Goal: Information Seeking & Learning: Learn about a topic

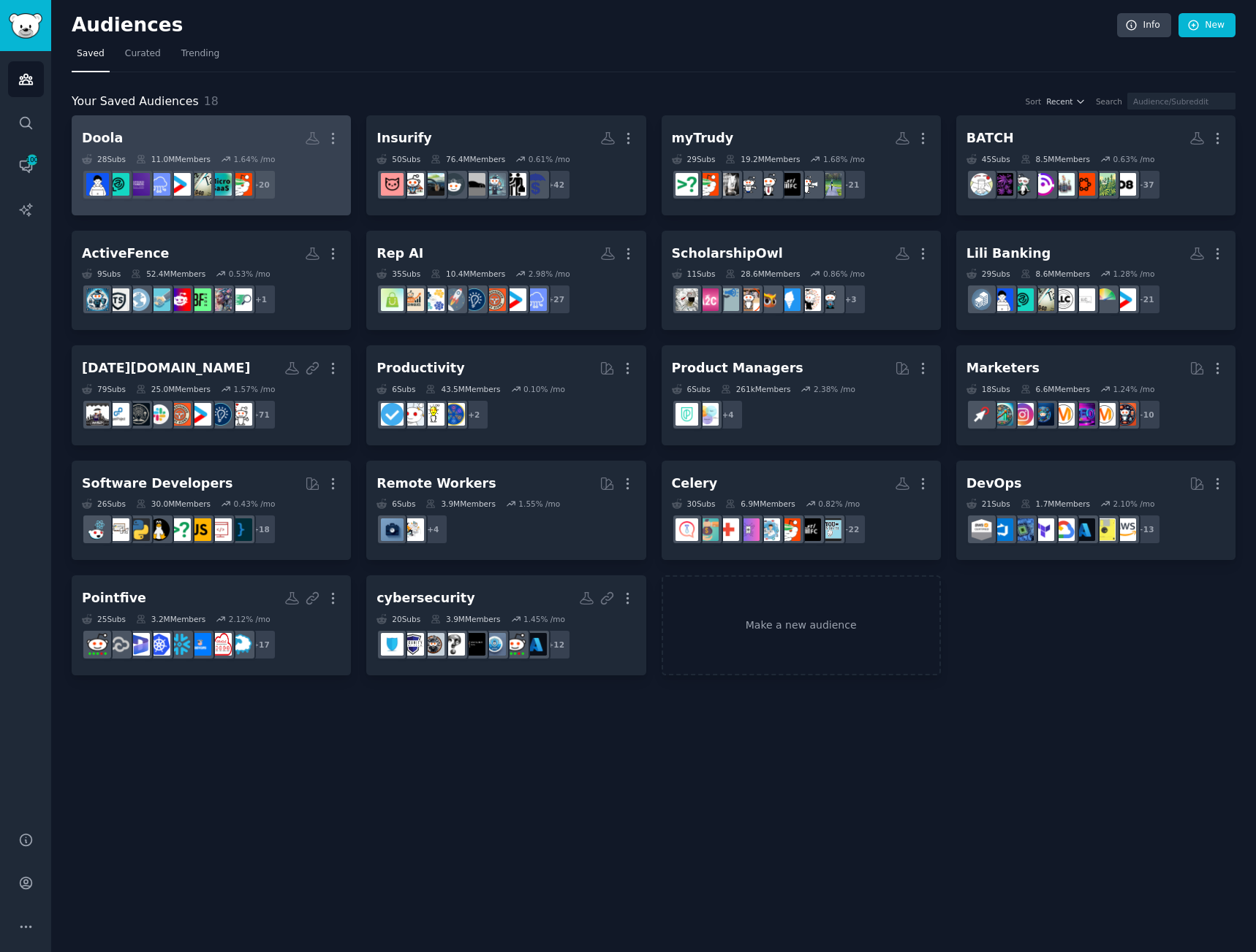
drag, startPoint x: 212, startPoint y: 166, endPoint x: 249, endPoint y: 174, distance: 37.9
click at [249, 174] on img at bounding box center [240, 183] width 22 height 22
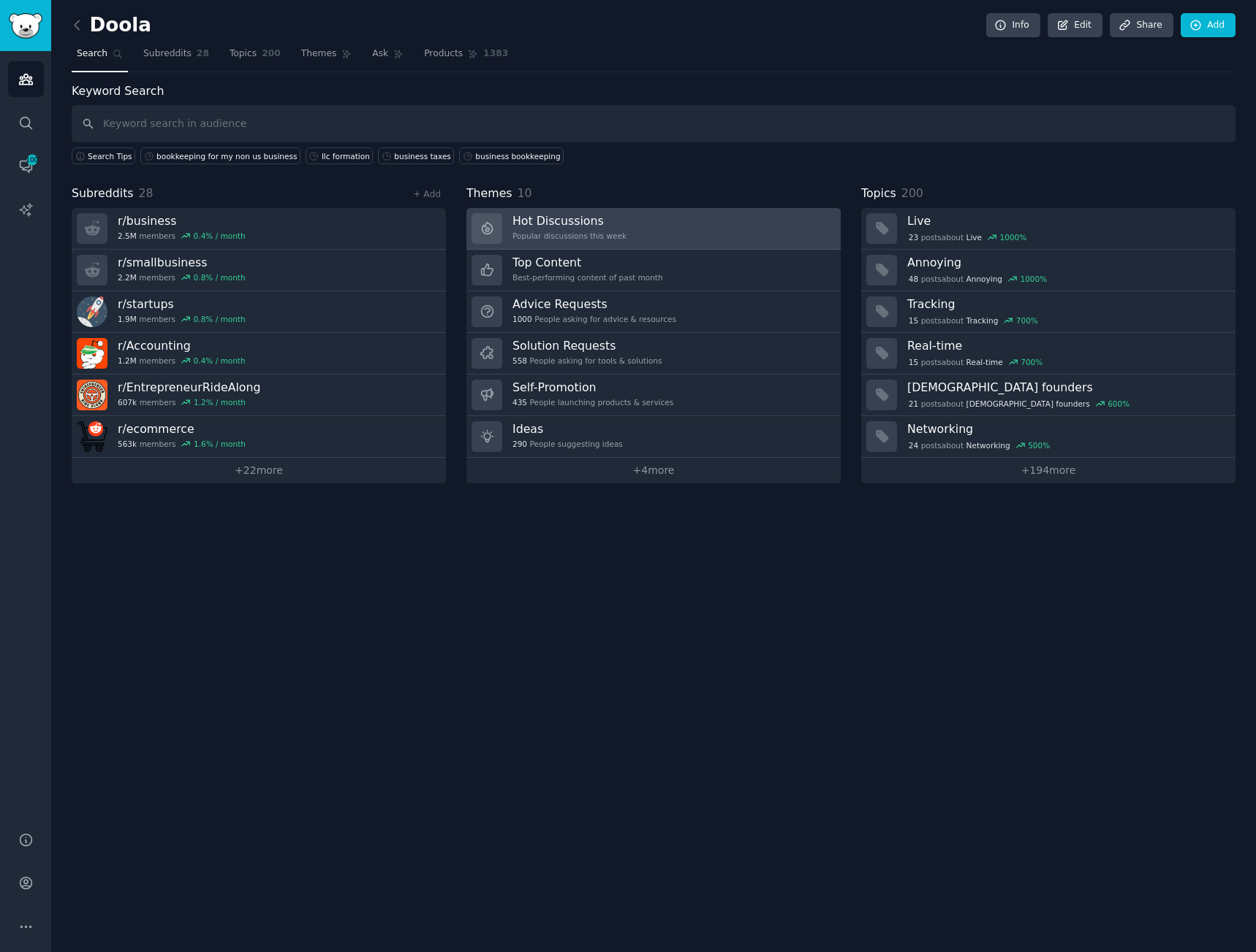
click at [554, 221] on h3 "Hot Discussions" at bounding box center [569, 221] width 114 height 16
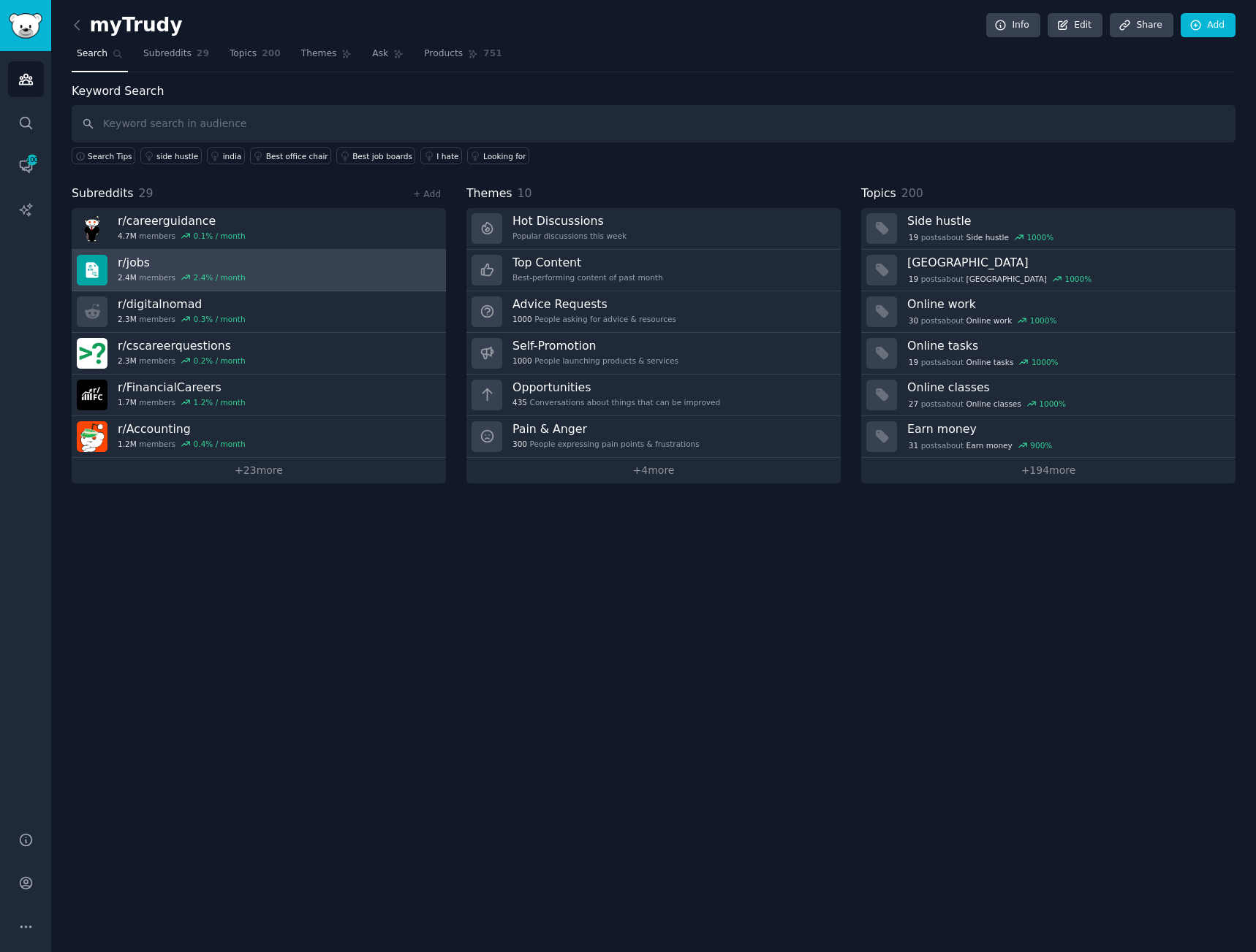
click at [158, 263] on h3 "r/ jobs" at bounding box center [182, 262] width 128 height 16
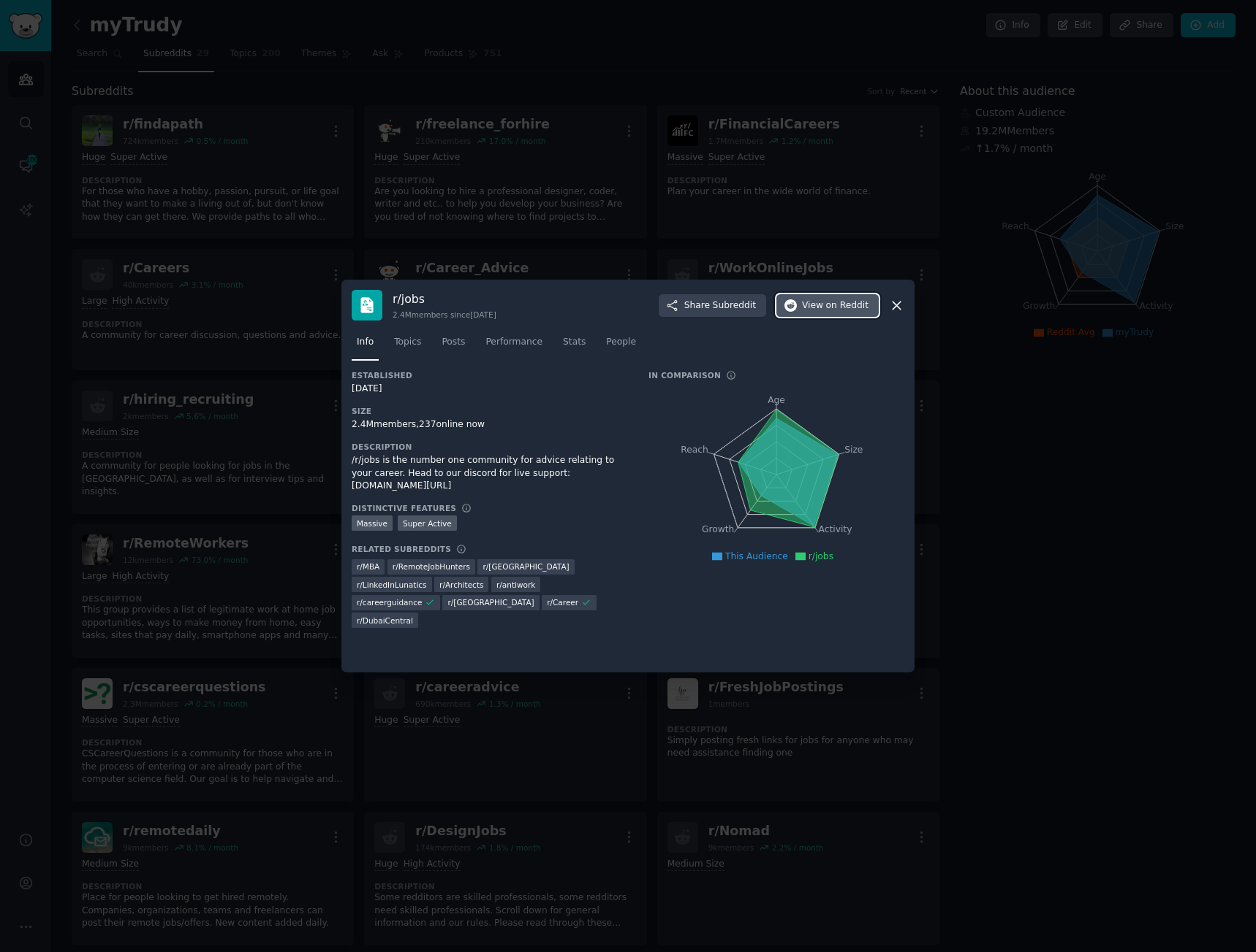
click at [823, 306] on span "View on Reddit" at bounding box center [834, 305] width 66 height 13
click at [240, 335] on div at bounding box center [628, 476] width 1256 height 952
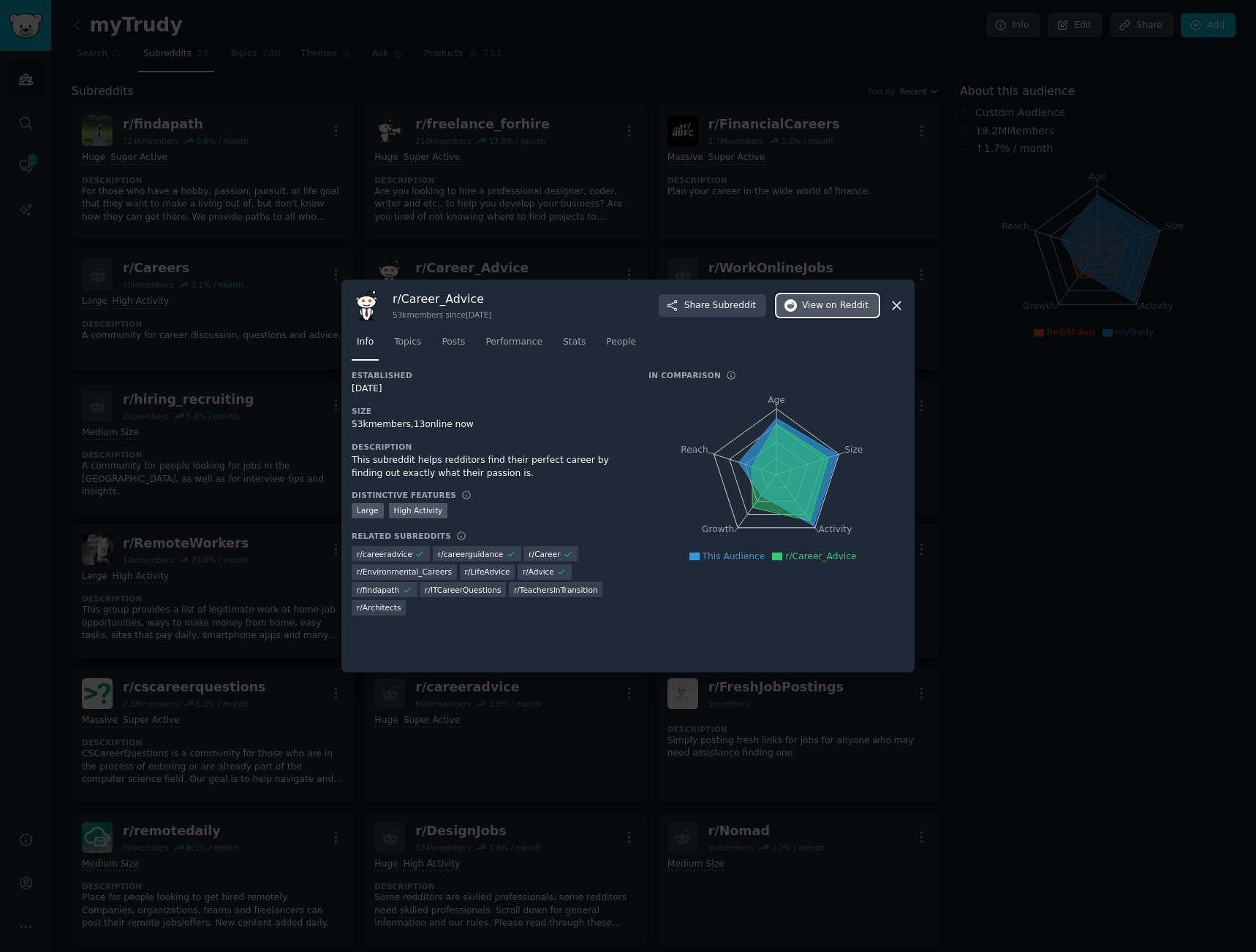
click at [804, 301] on button "View on Reddit" at bounding box center [827, 306] width 102 height 23
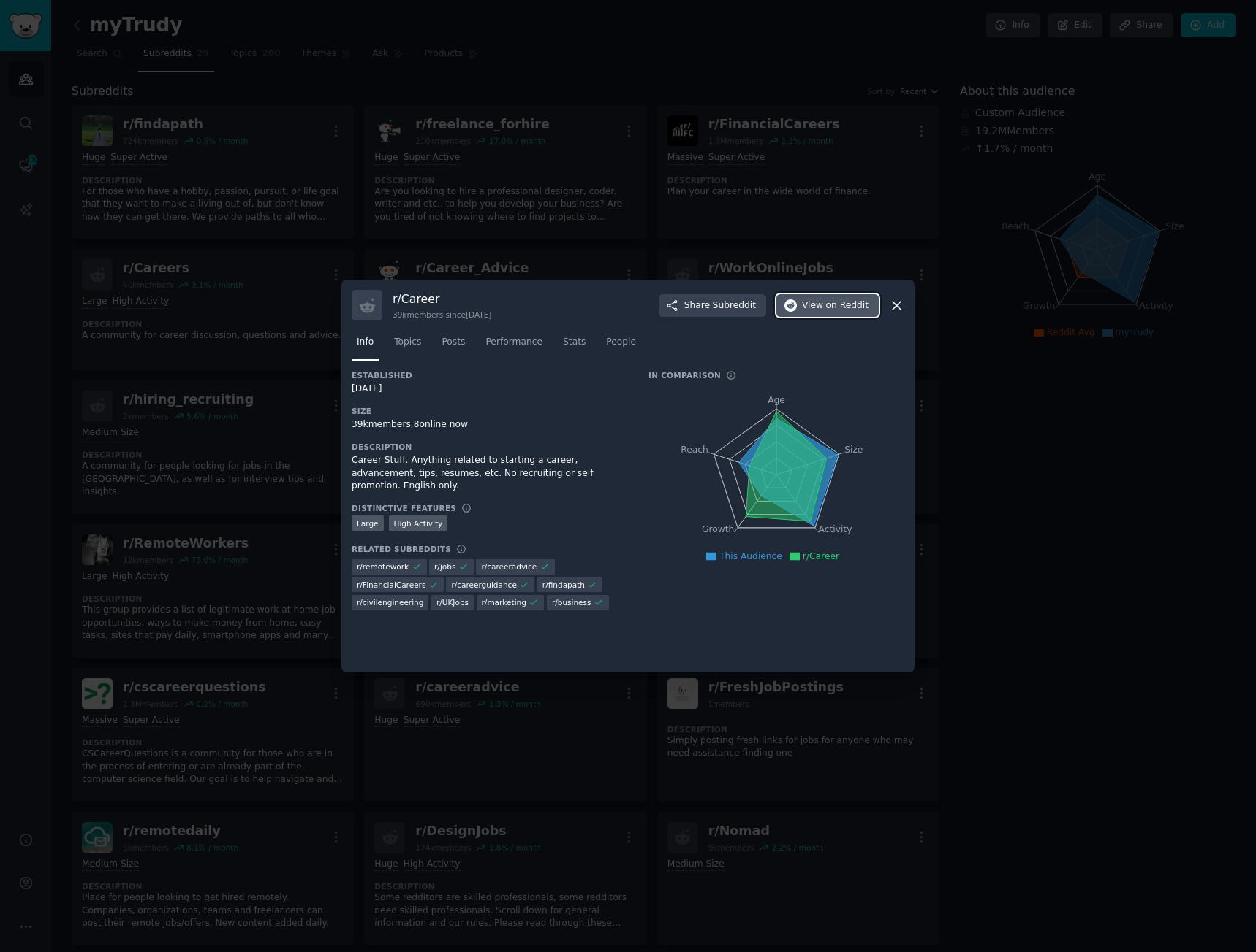
click at [821, 307] on span "View on Reddit" at bounding box center [834, 305] width 66 height 13
click at [894, 310] on icon at bounding box center [897, 306] width 16 height 16
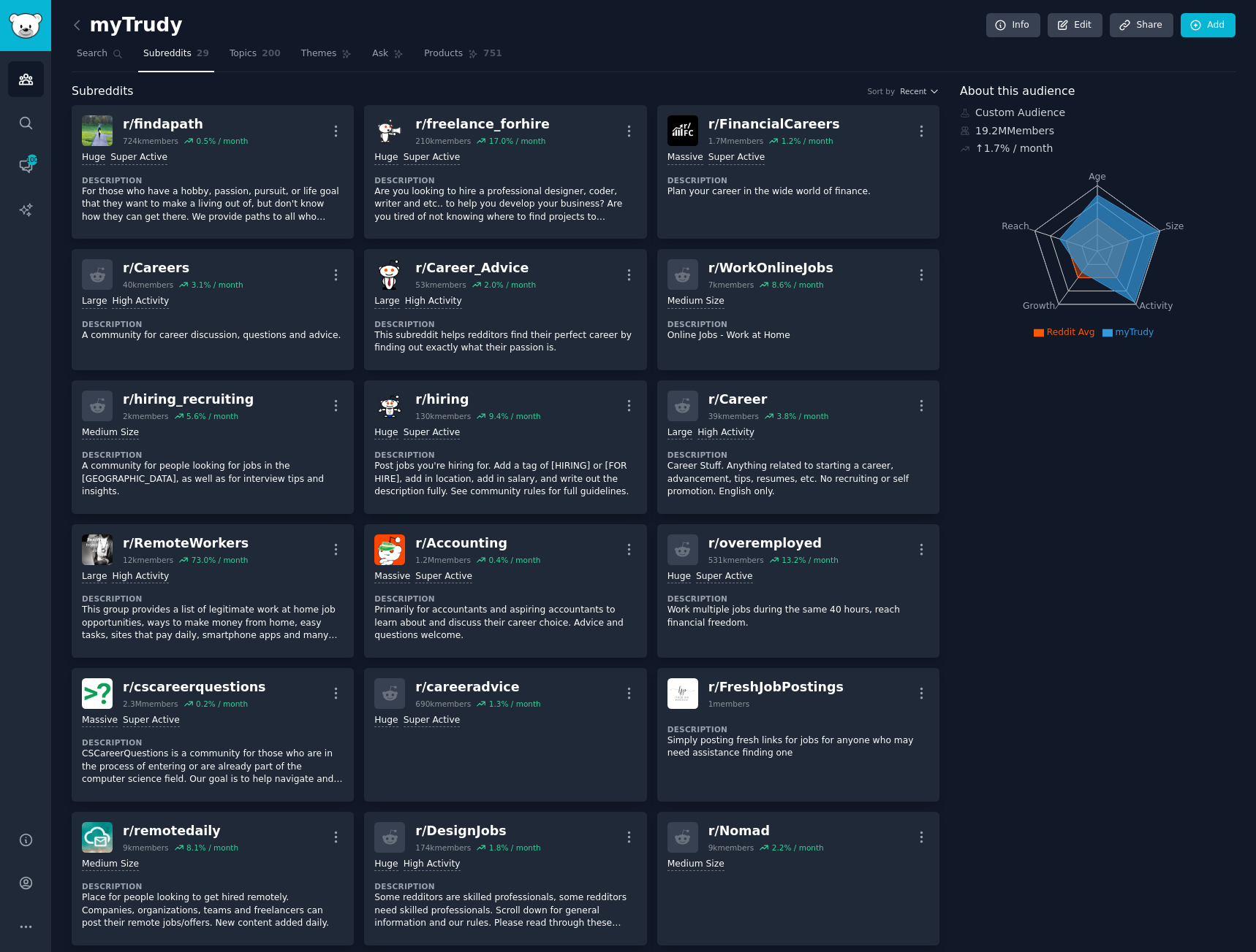
click at [19, 579] on div "Audiences Search Conversations 100 AI Reports" at bounding box center [25, 432] width 51 height 764
click at [229, 58] on span "Topics" at bounding box center [243, 54] width 27 height 13
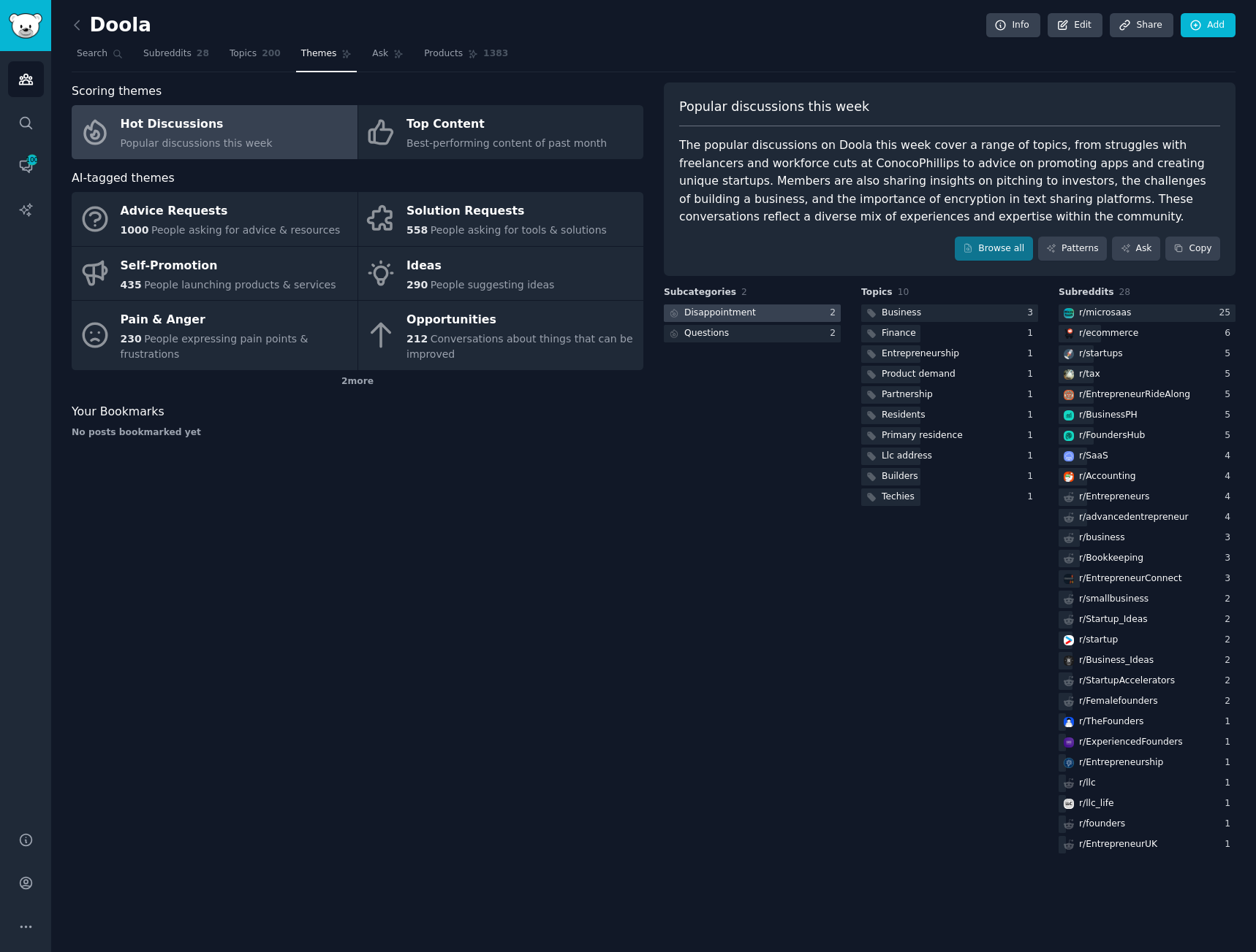
click at [771, 312] on div at bounding box center [751, 313] width 177 height 19
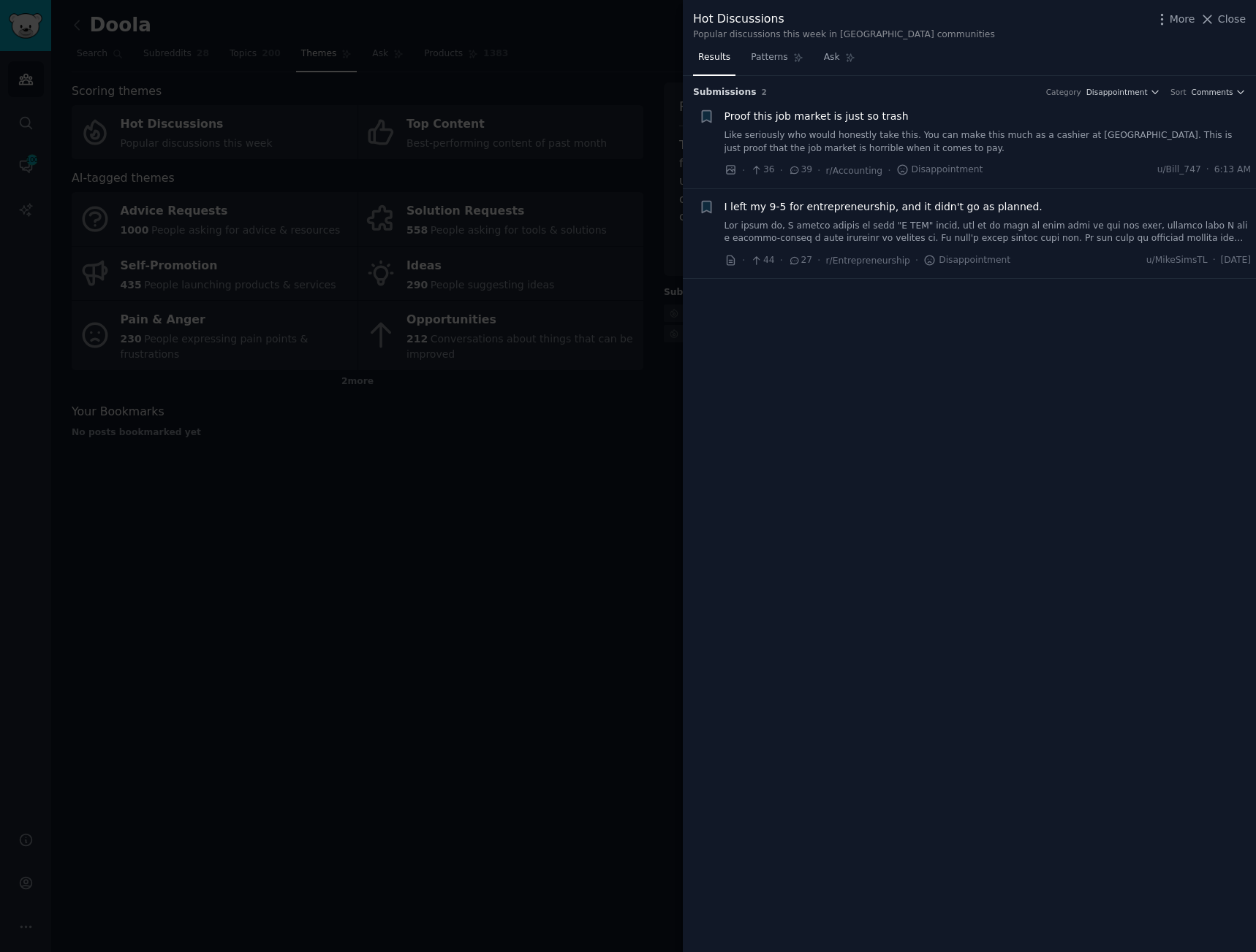
click at [481, 675] on div at bounding box center [628, 476] width 1256 height 952
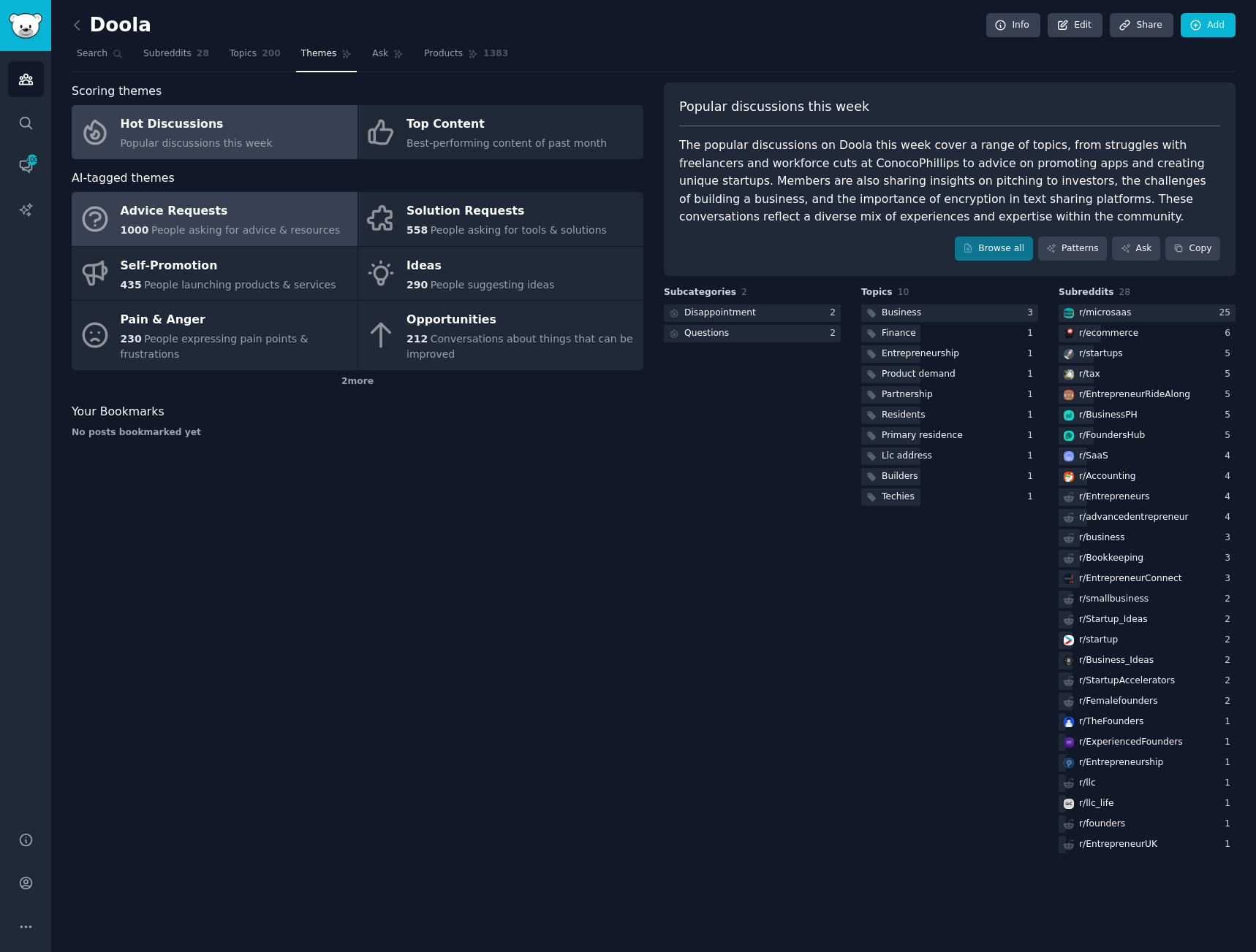
click at [222, 231] on span "People asking for advice & resources" at bounding box center [245, 230] width 188 height 12
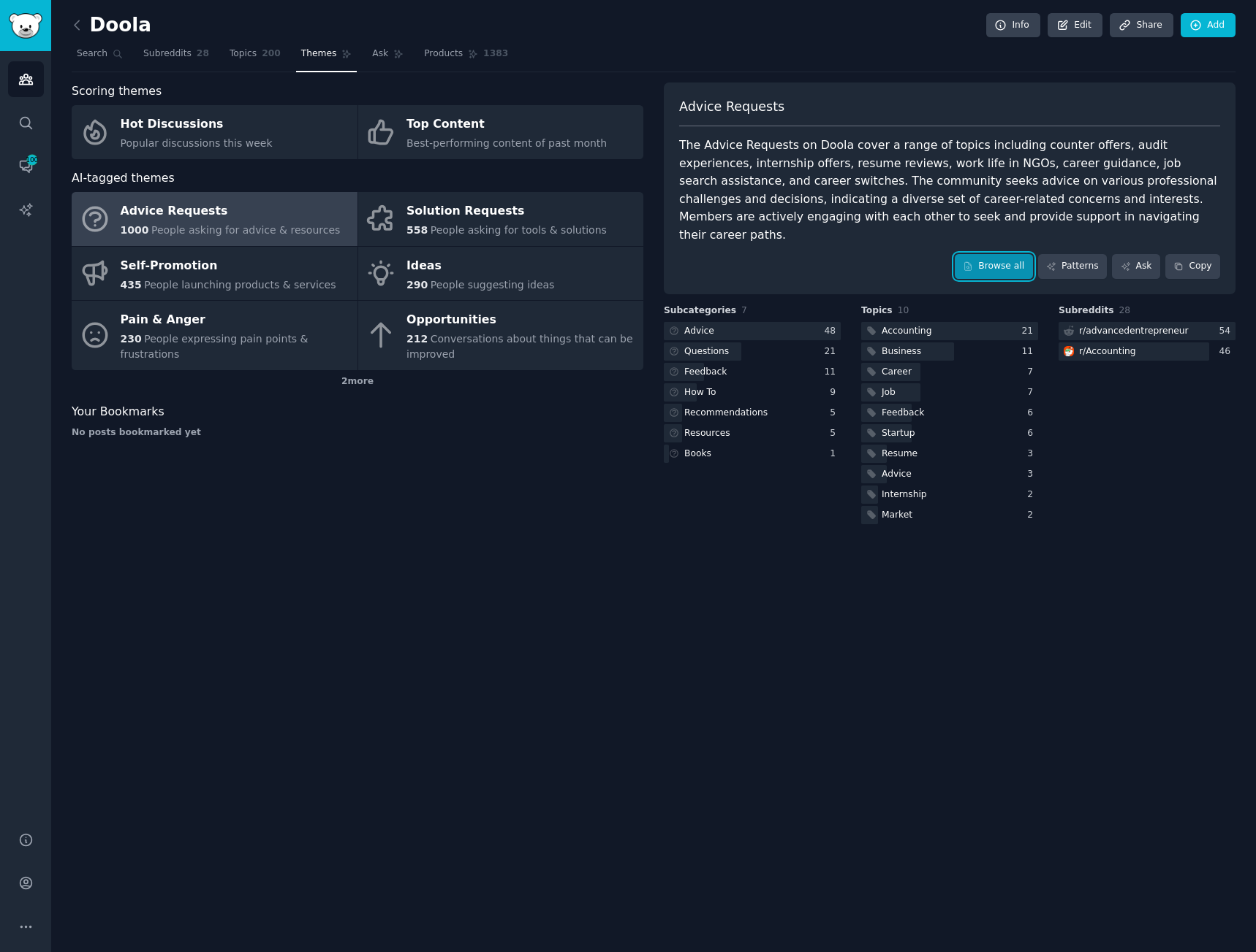
click at [996, 255] on link "Browse all" at bounding box center [993, 266] width 78 height 24
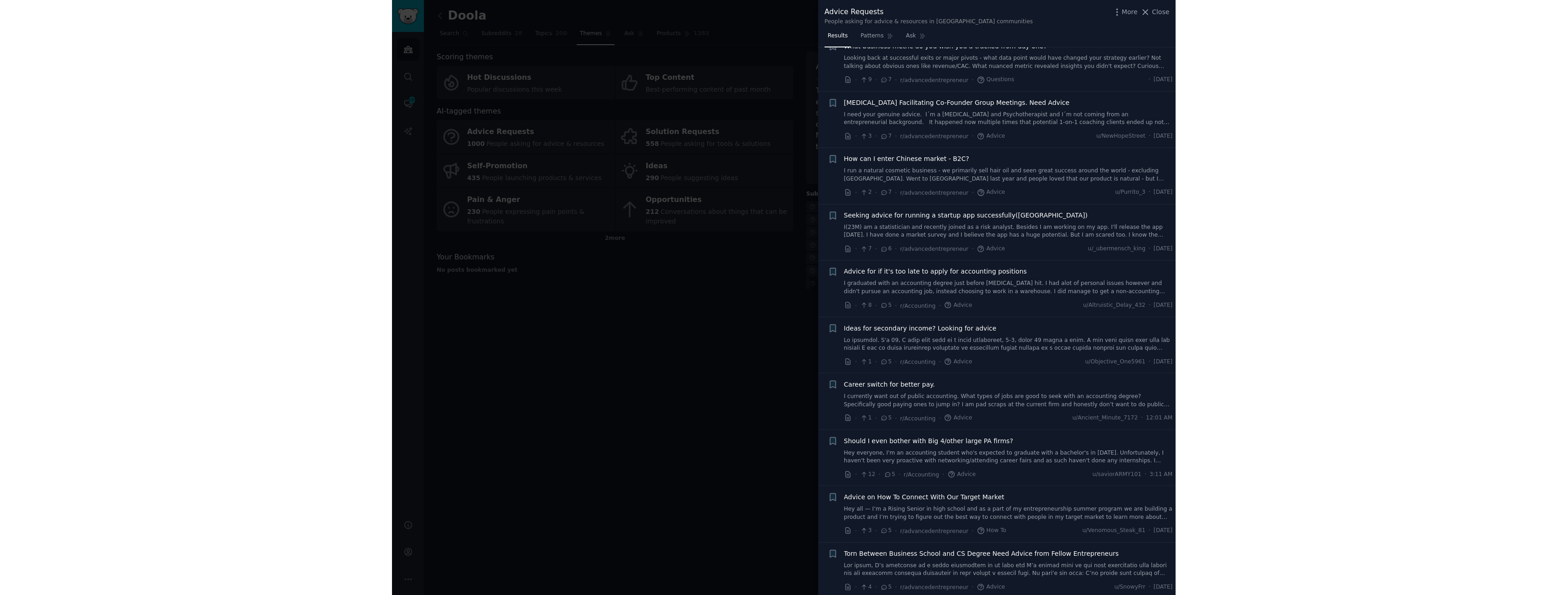
scroll to position [1824, 0]
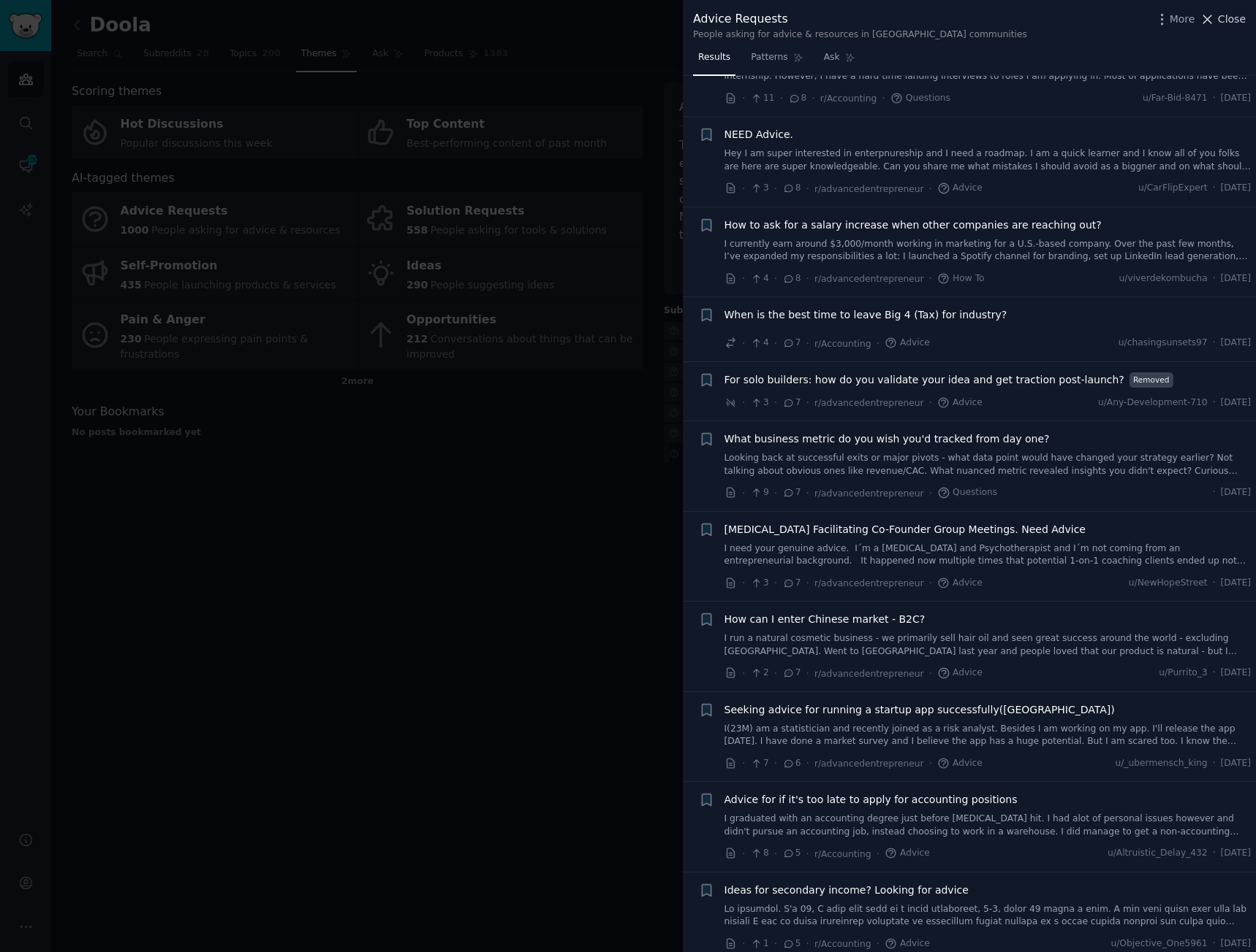
click at [1215, 16] on icon at bounding box center [1207, 20] width 16 height 16
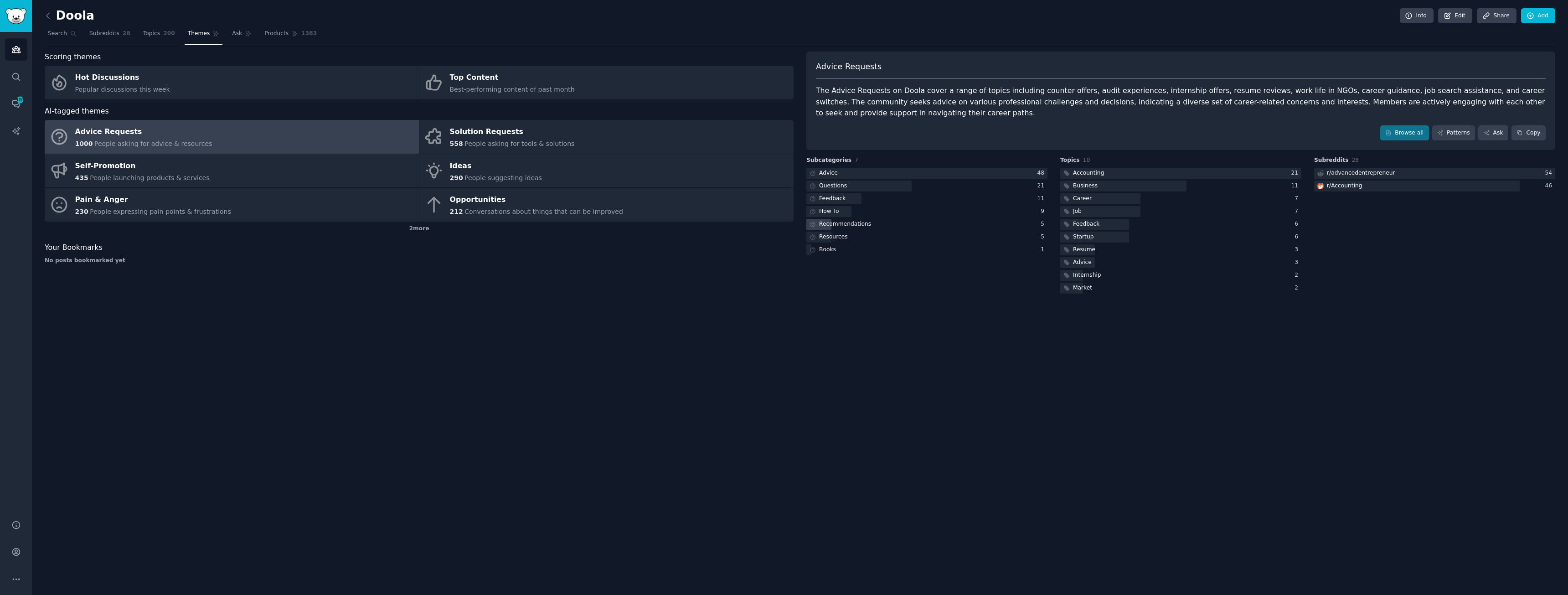
click at [783, 226] on div "Recommendations" at bounding box center [845, 224] width 52 height 8
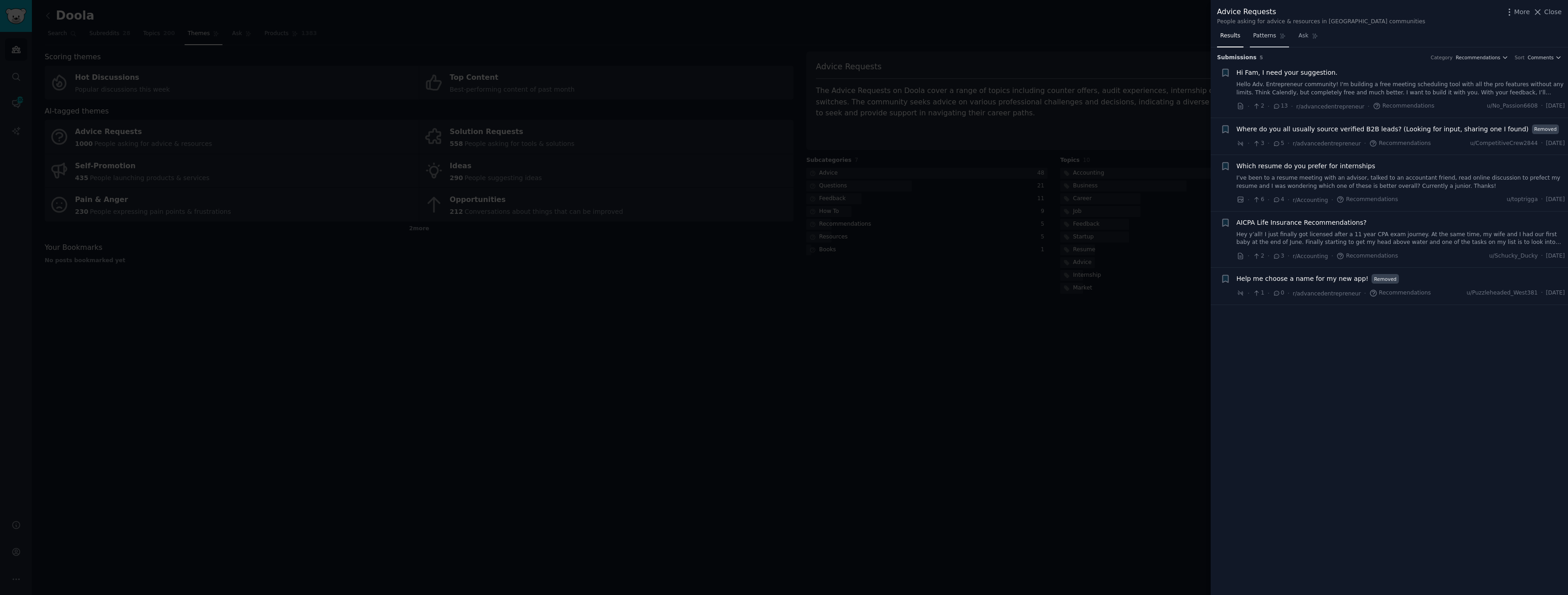
click at [783, 35] on span "Patterns" at bounding box center [1264, 35] width 23 height 8
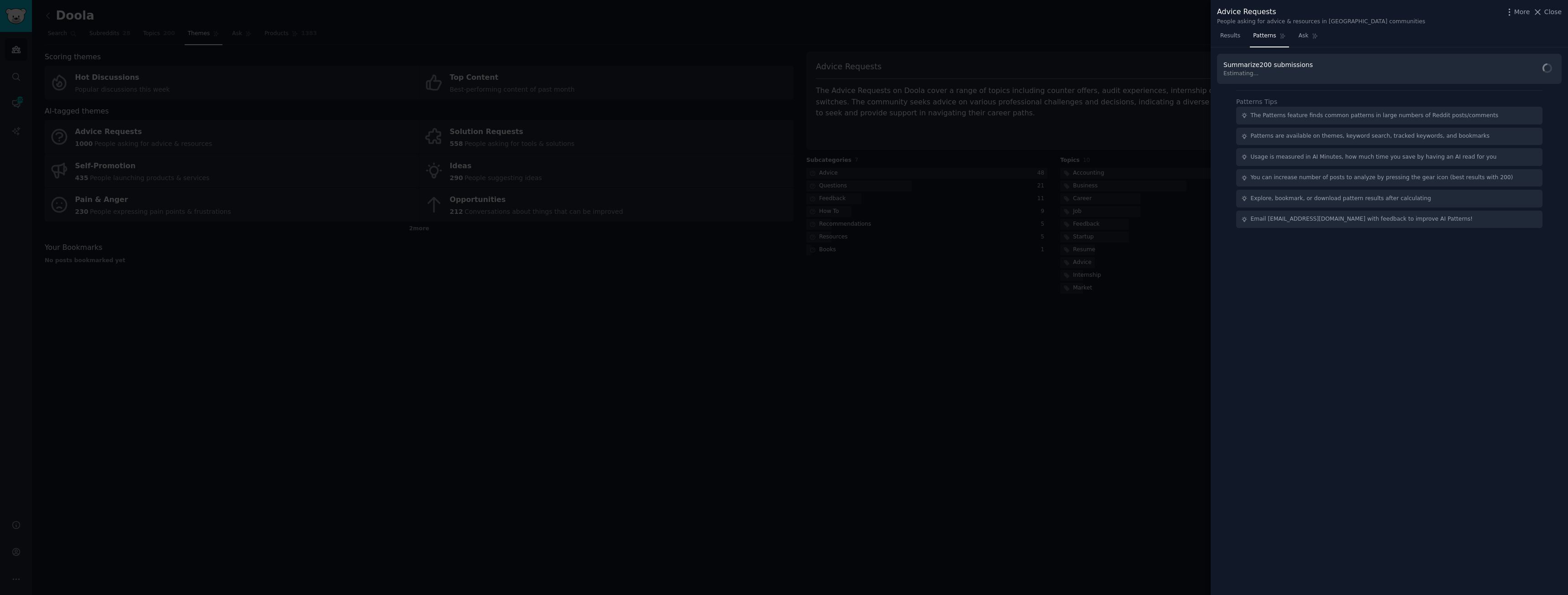
click at [783, 306] on div at bounding box center [784, 297] width 1568 height 595
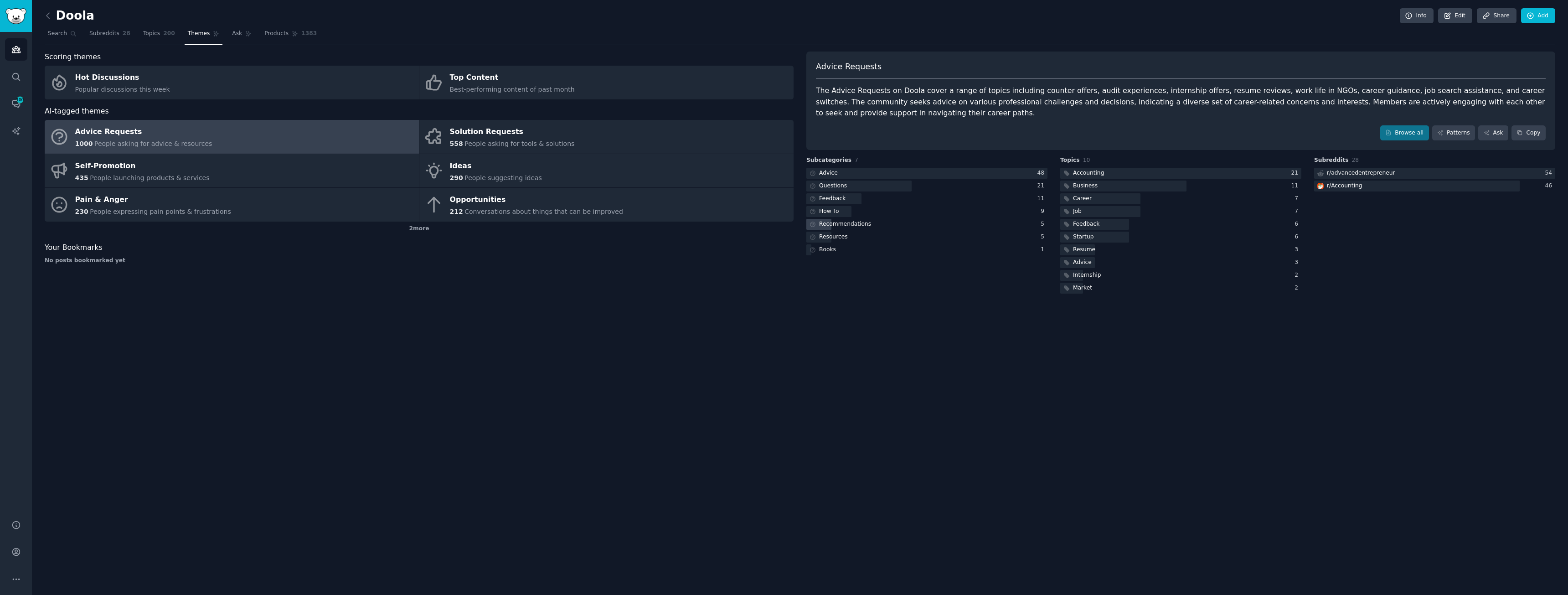
click at [783, 226] on div "Recommendations" at bounding box center [845, 224] width 52 height 8
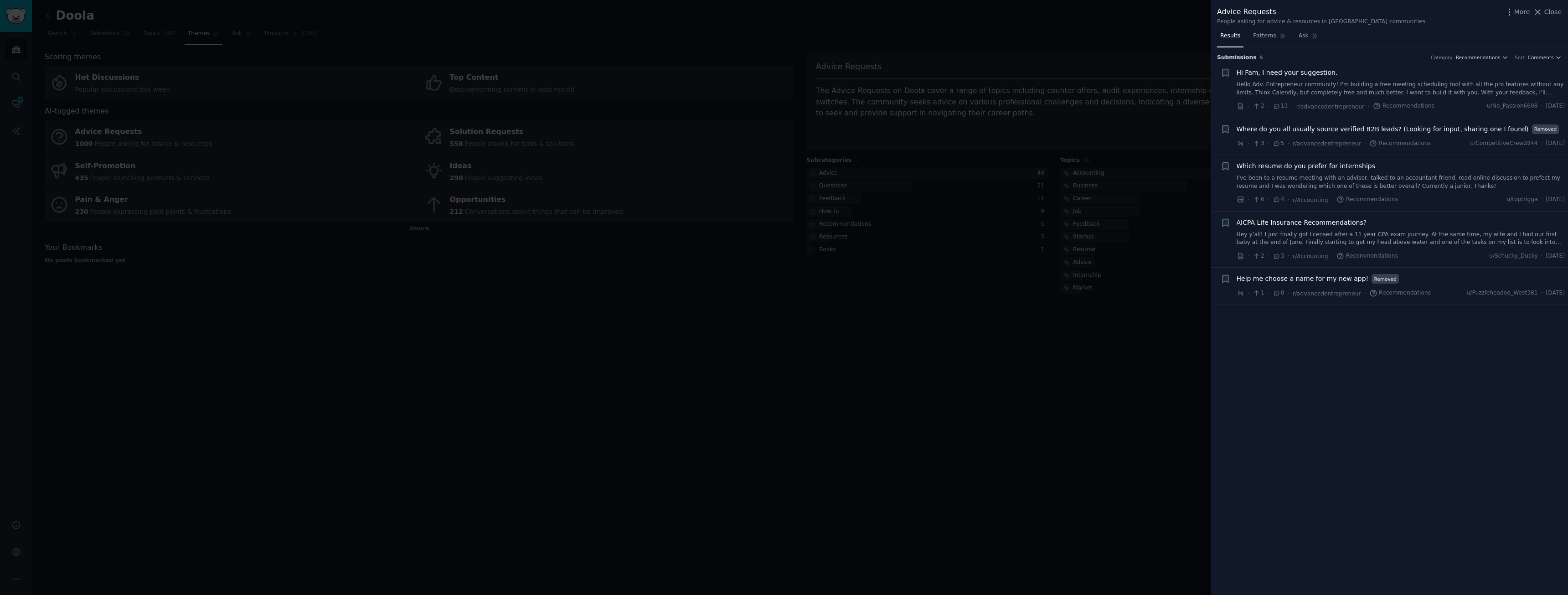
click at [596, 413] on div at bounding box center [784, 297] width 1568 height 595
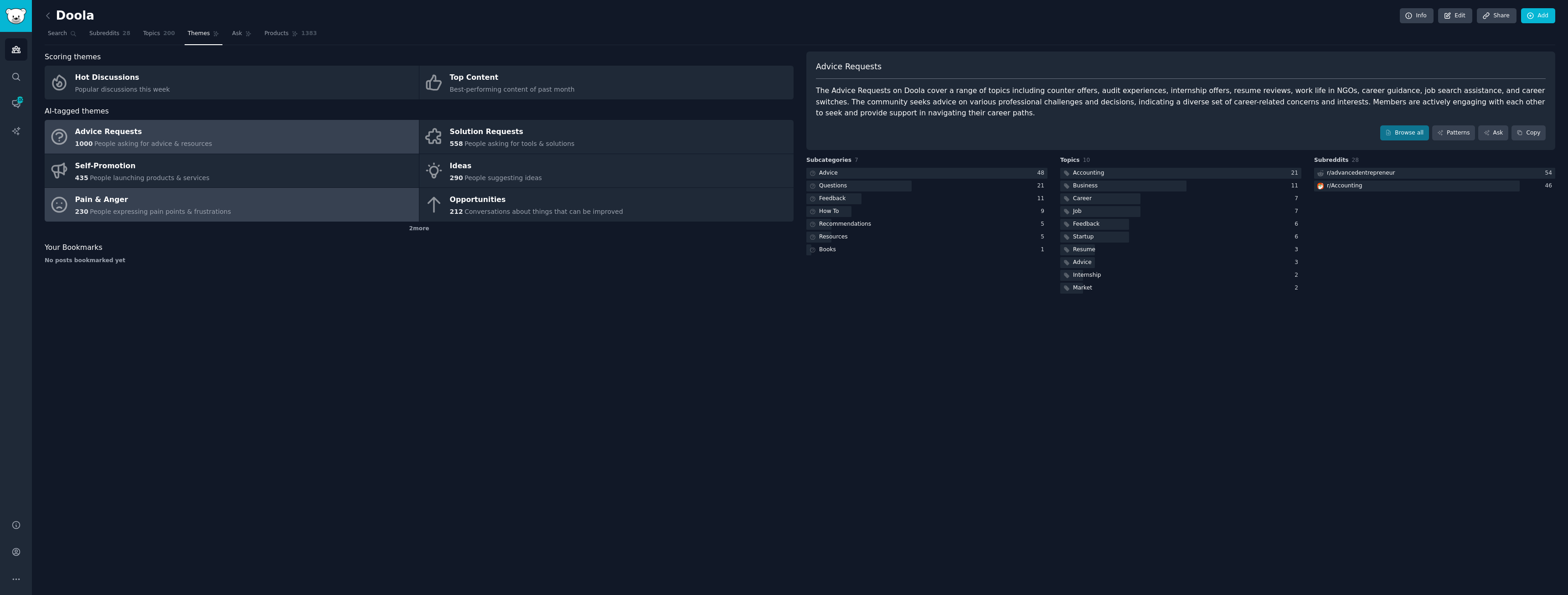
click at [148, 202] on div "Pain & Anger" at bounding box center [153, 200] width 156 height 15
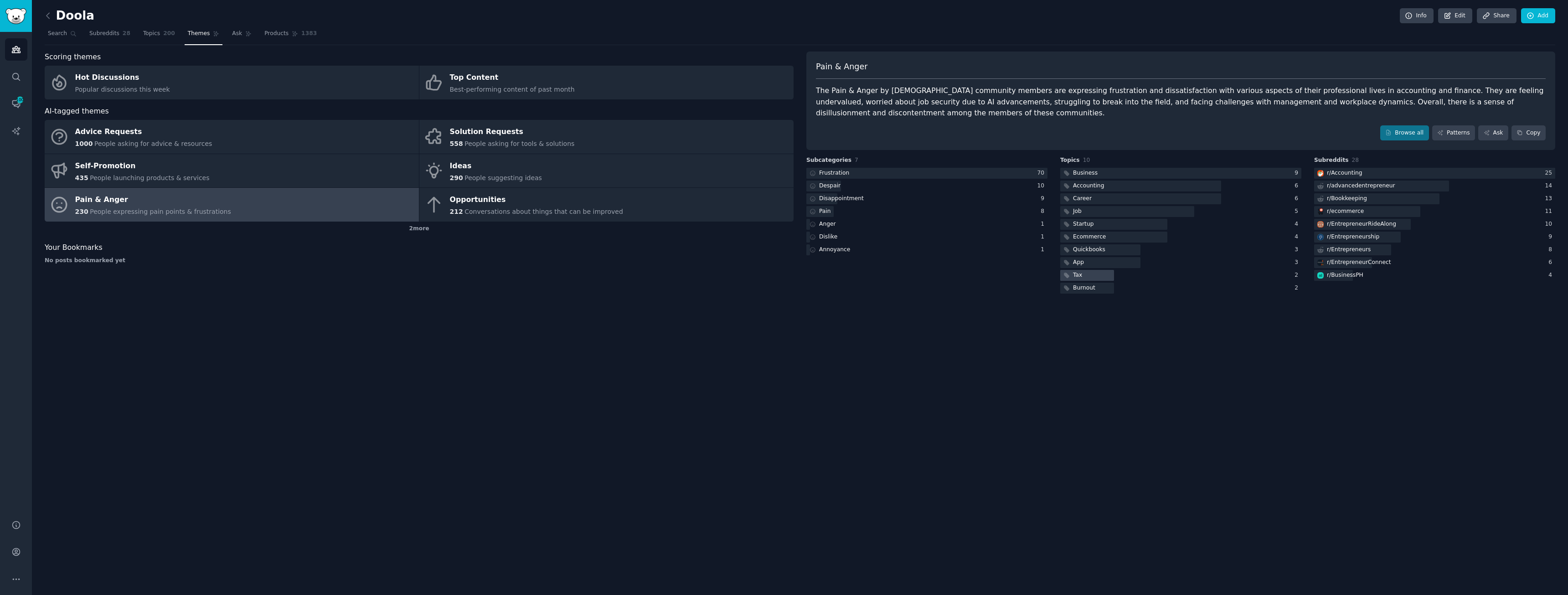
click at [783, 270] on div at bounding box center [1087, 275] width 54 height 12
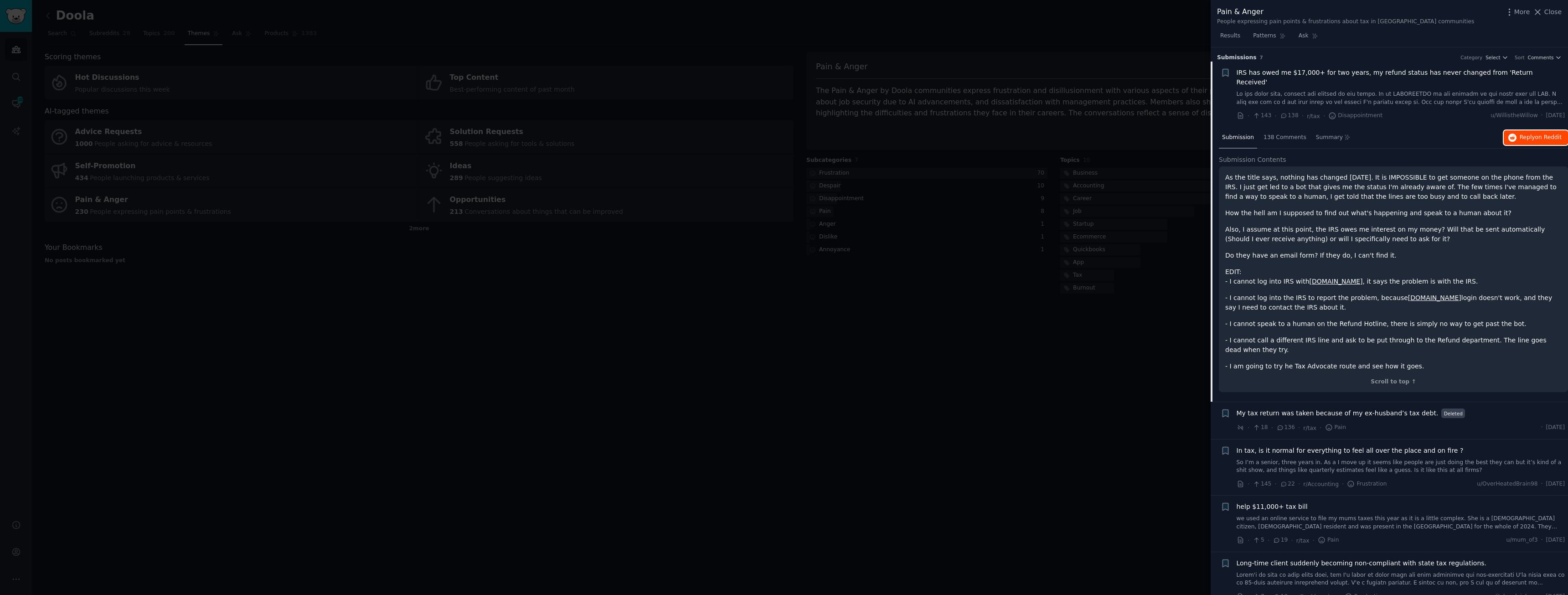
click at [1524, 133] on span "Reply on Reddit" at bounding box center [1541, 137] width 42 height 8
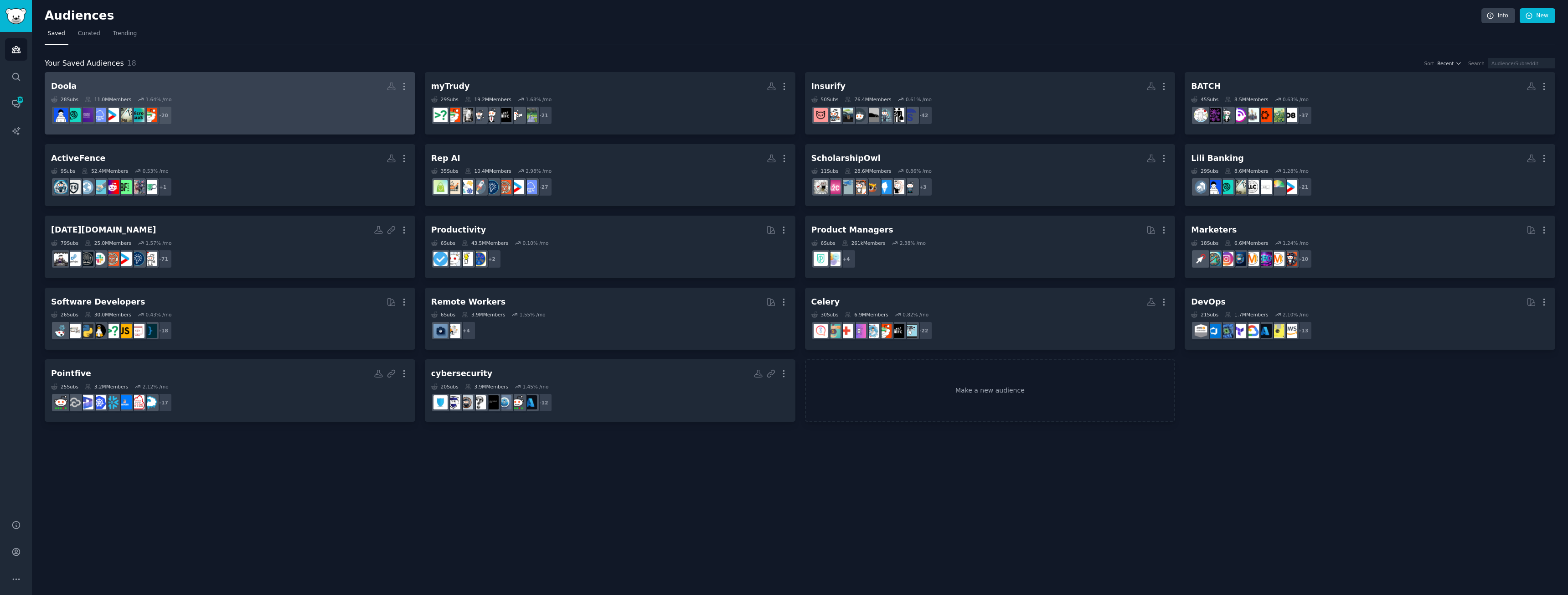
click at [211, 97] on div "28 Sub s 11.0M Members 1.64 % /mo" at bounding box center [230, 99] width 358 height 6
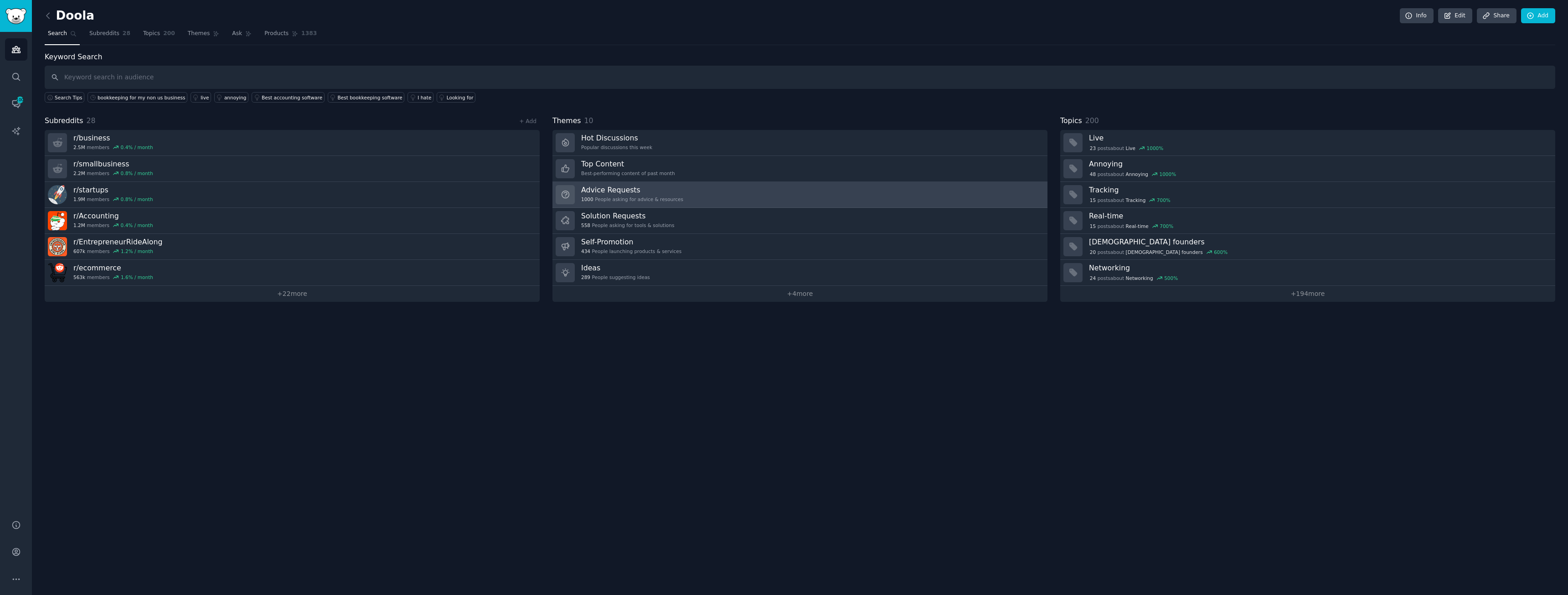
click at [612, 193] on h3 "Advice Requests" at bounding box center [632, 190] width 102 height 10
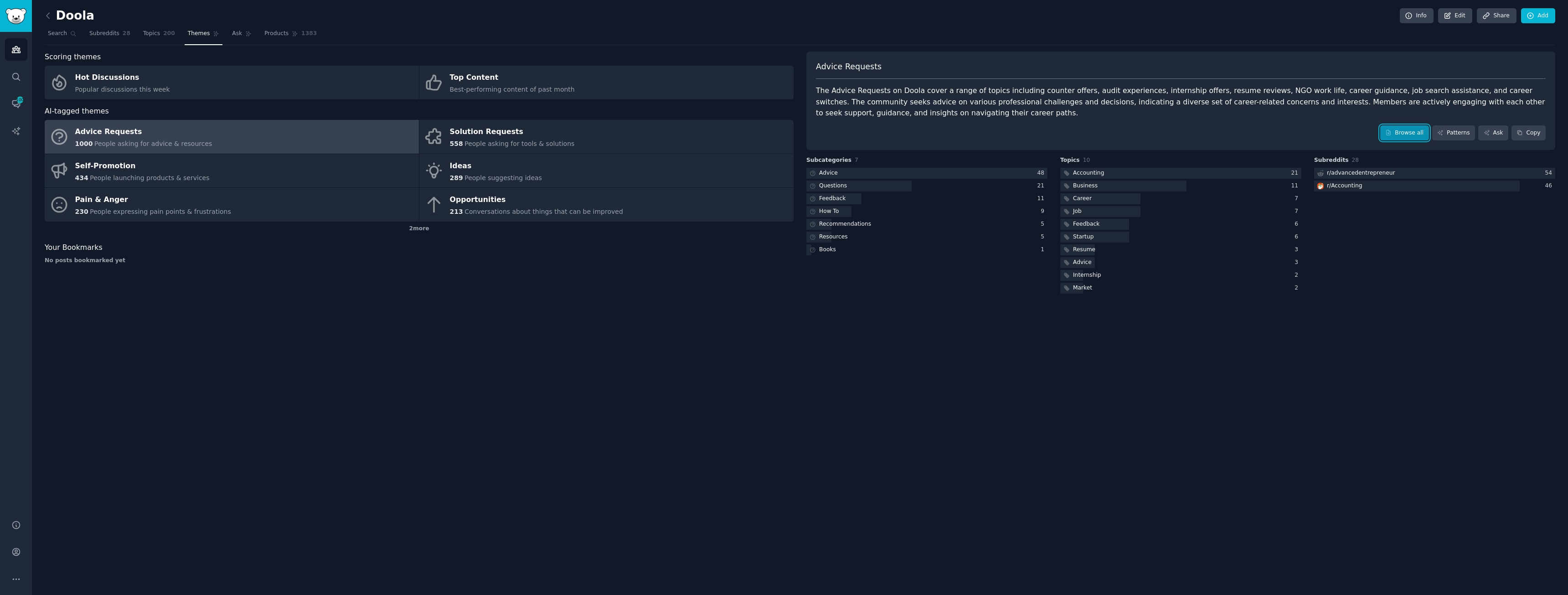
click at [1401, 133] on link "Browse all" at bounding box center [1404, 133] width 49 height 15
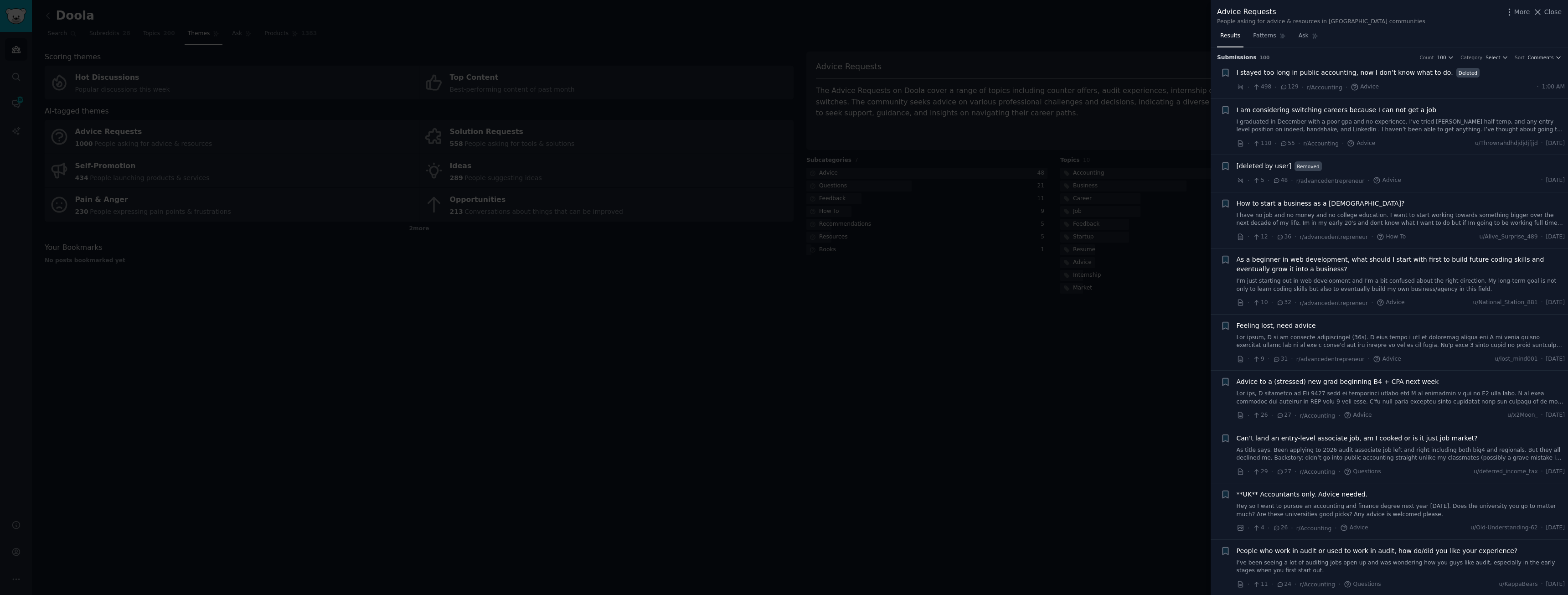
scroll to position [137, 0]
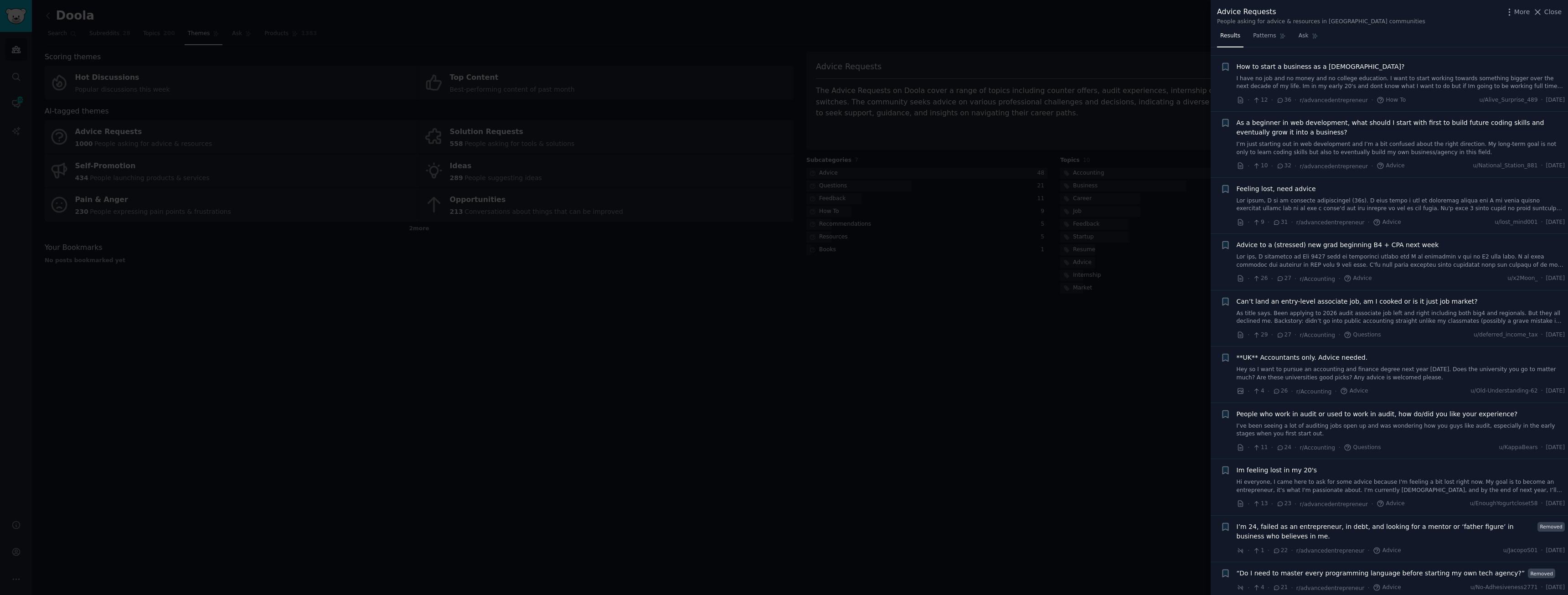
click at [1156, 416] on div at bounding box center [784, 297] width 1568 height 595
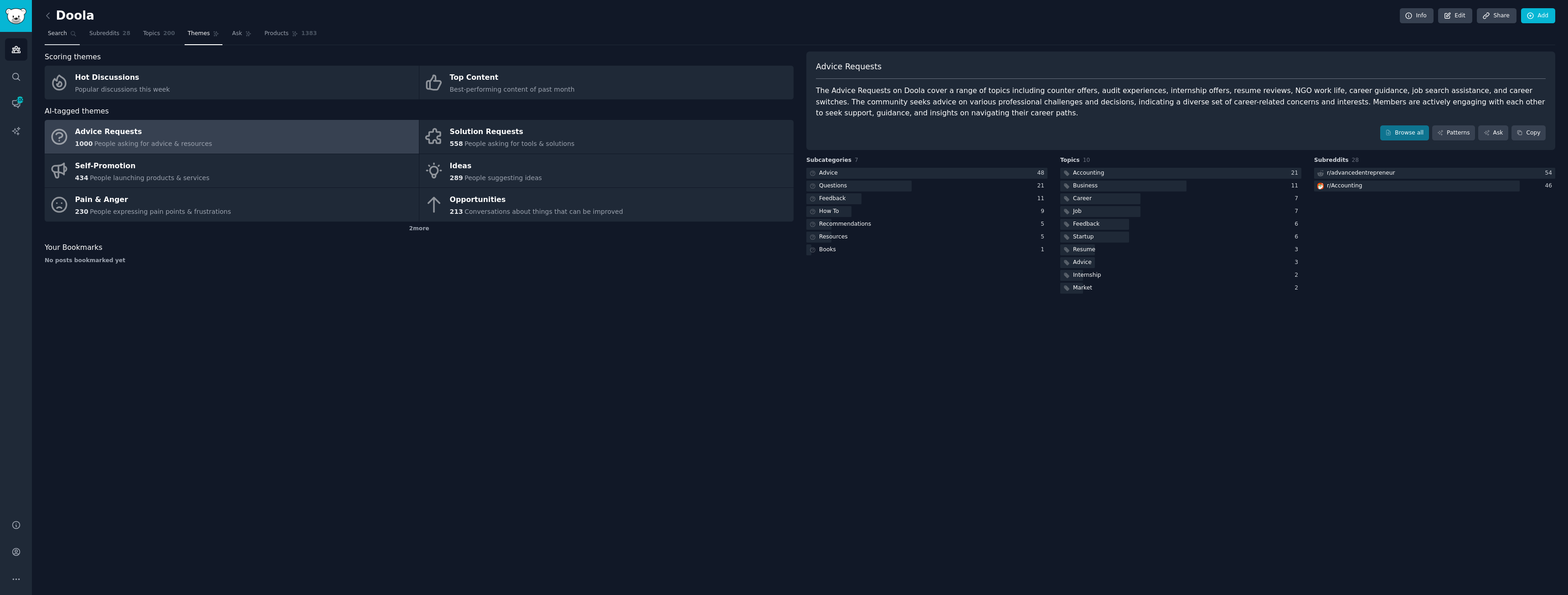
click at [57, 35] on span "Search" at bounding box center [57, 33] width 19 height 8
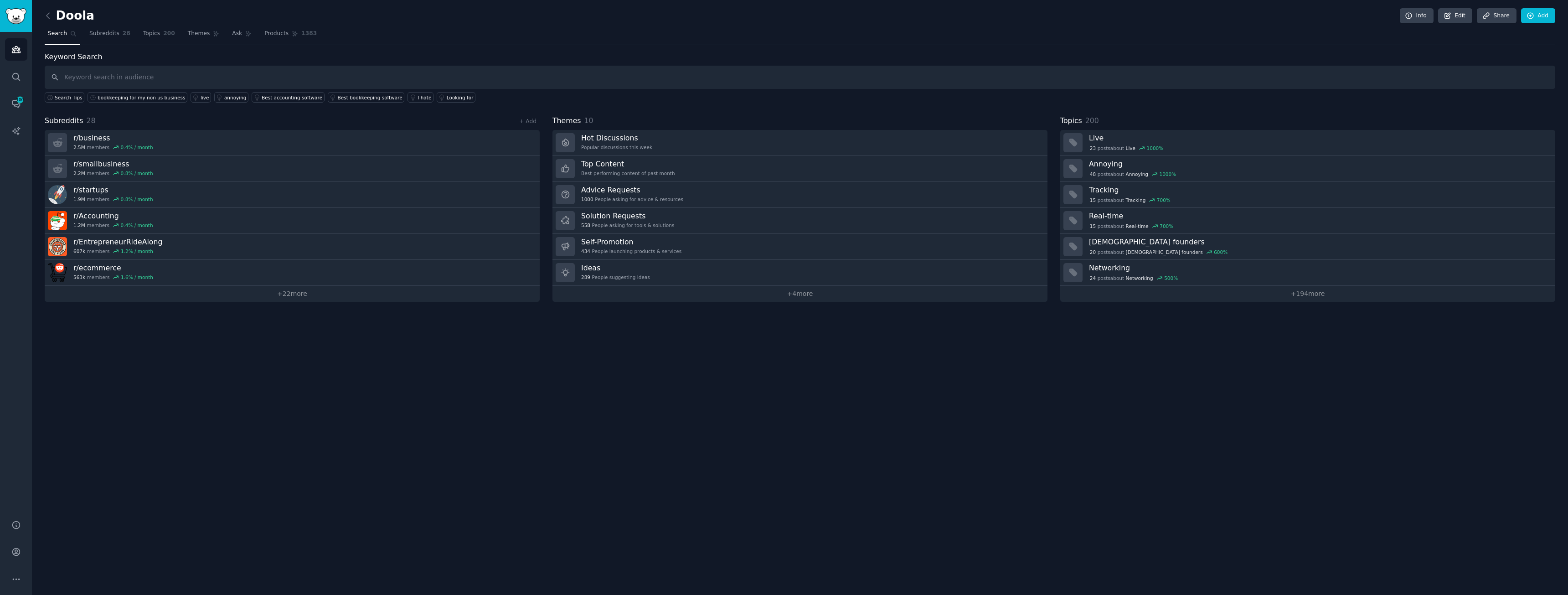
click at [85, 76] on input "text" at bounding box center [800, 77] width 1511 height 23
type input "business bookkeeping"
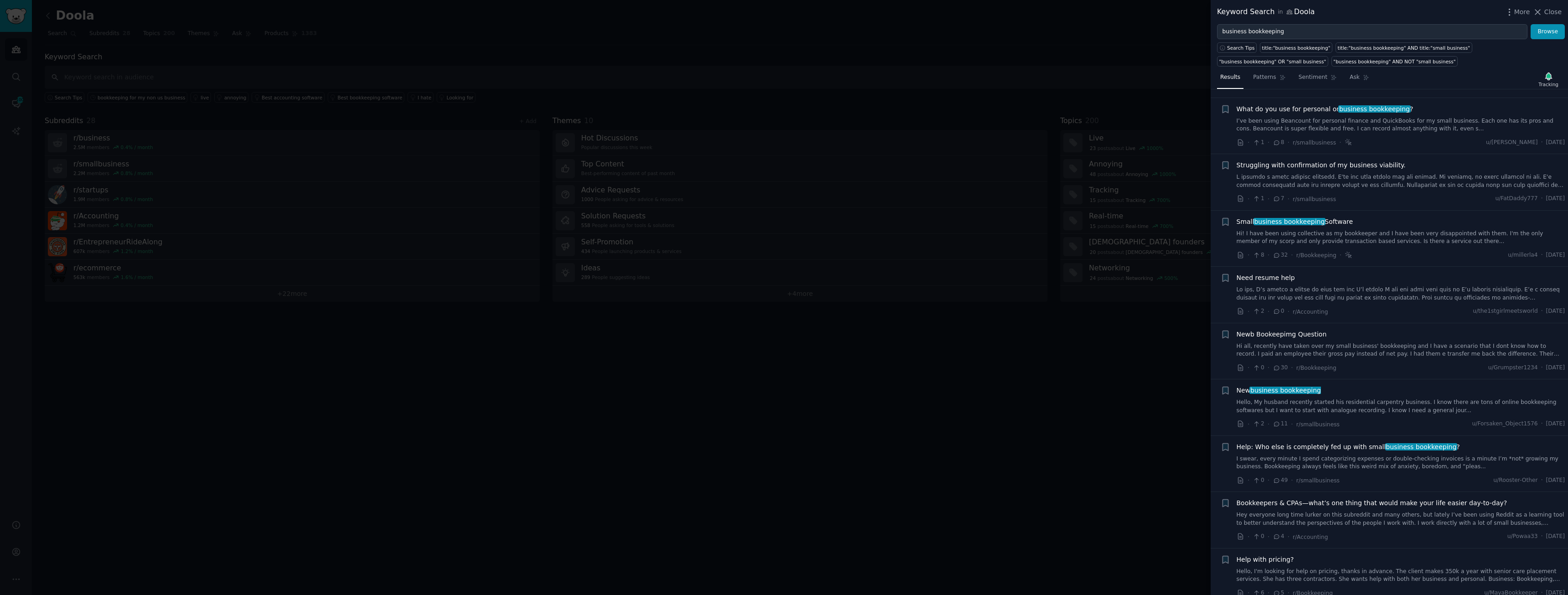
scroll to position [456, 0]
click at [101, 45] on div at bounding box center [784, 297] width 1568 height 595
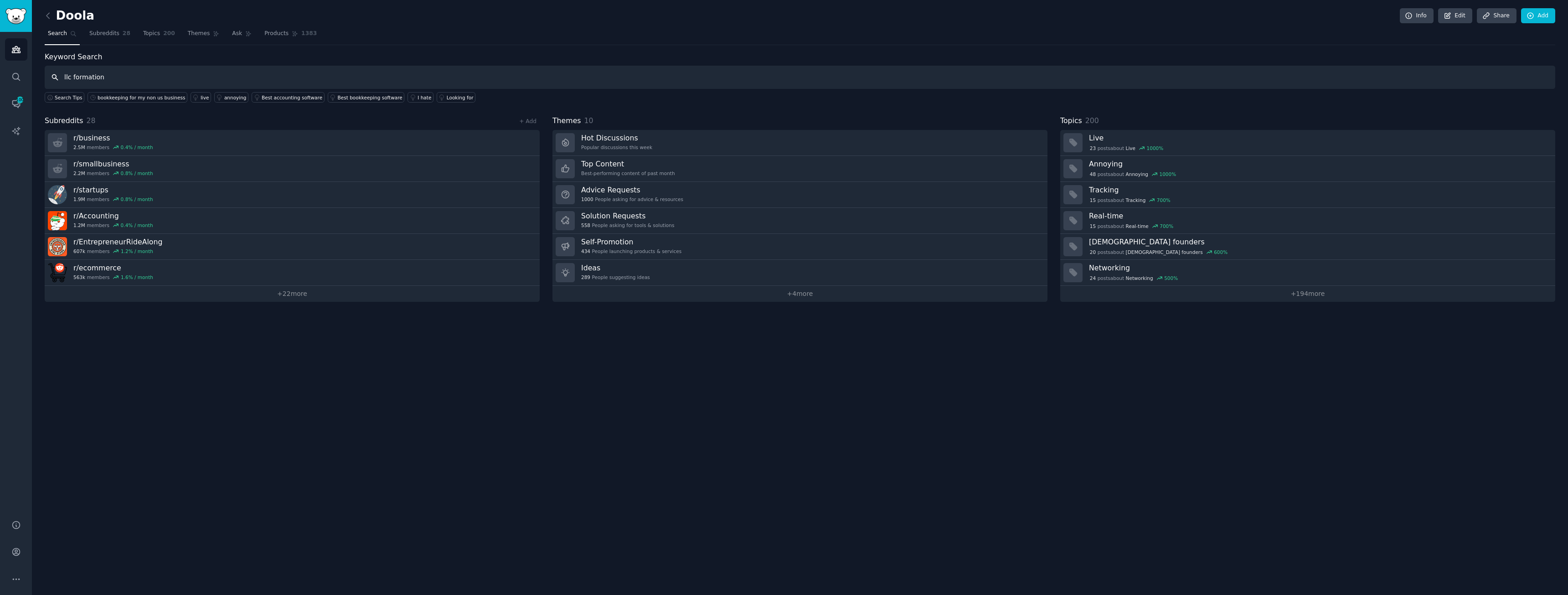
type input "llc formation"
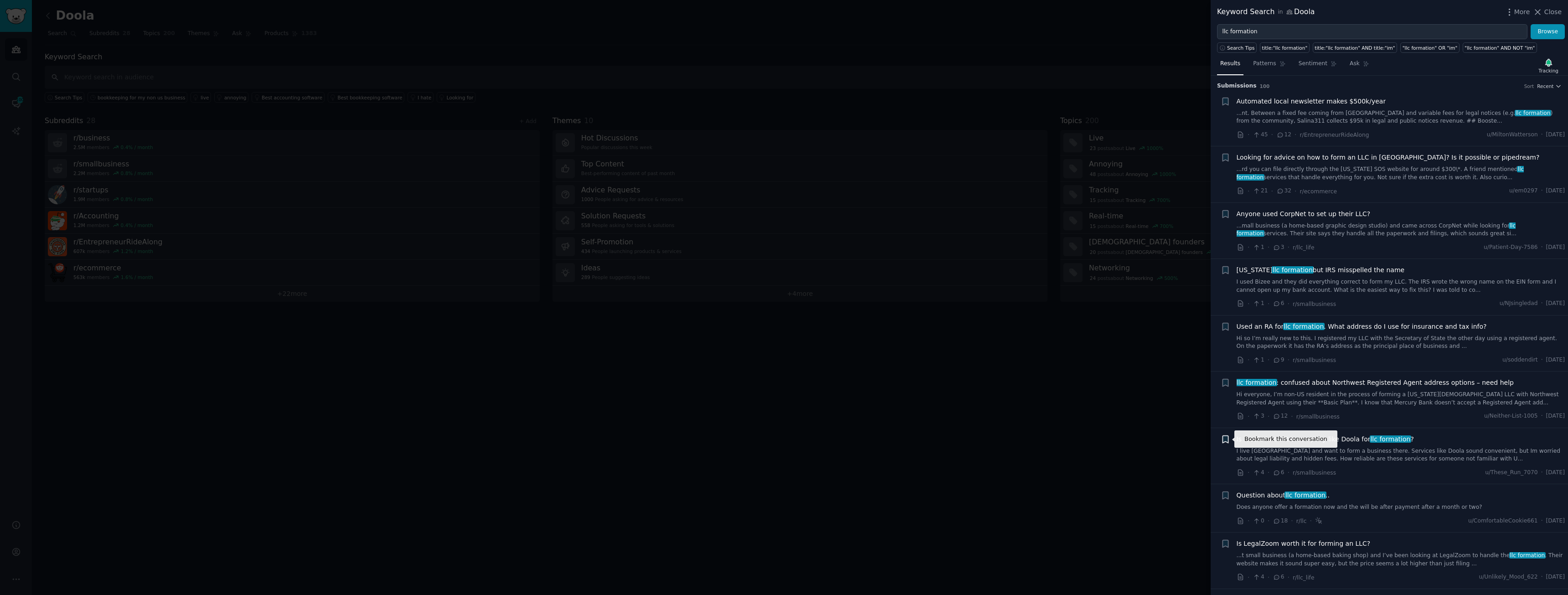
click at [1227, 438] on icon "button" at bounding box center [1225, 439] width 5 height 7
click at [1435, 466] on div "Is it safe to trust a company like Doola for llc formation ? I live UK and want…" at bounding box center [1401, 456] width 329 height 43
click at [1322, 435] on span "Is it safe to trust a company like Doola for llc formation ?" at bounding box center [1325, 440] width 177 height 10
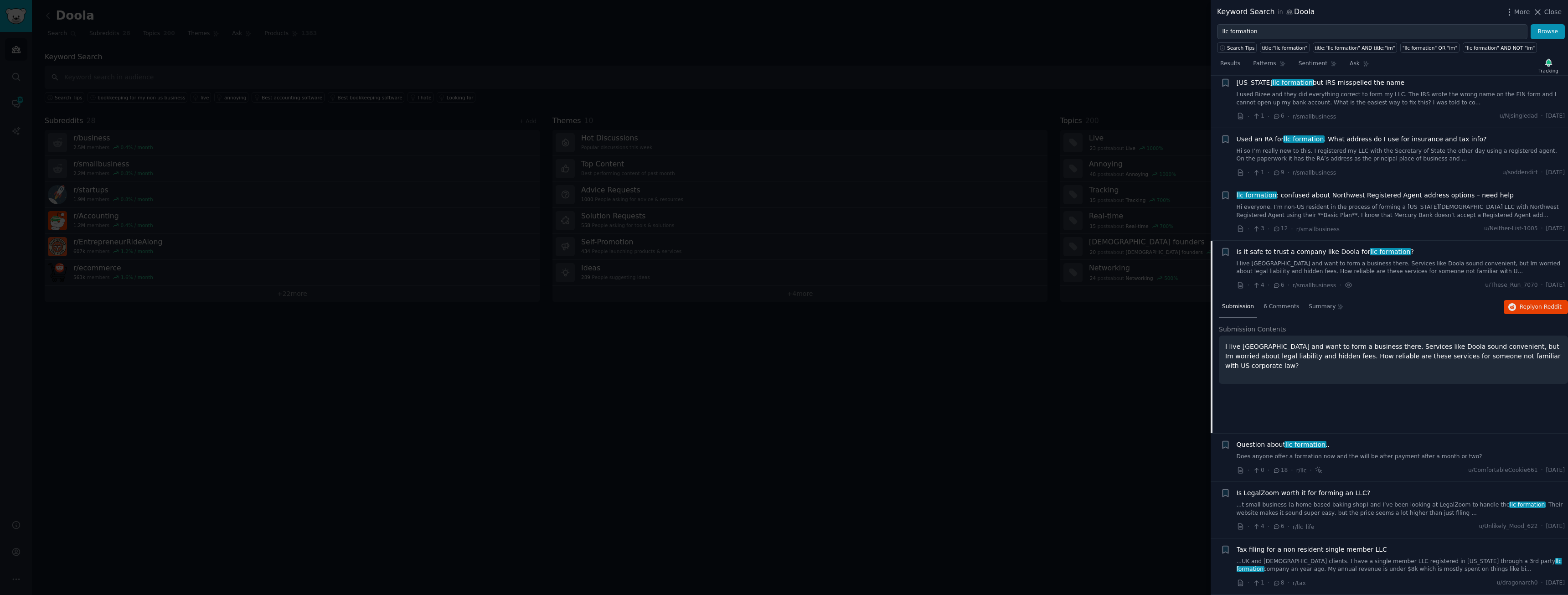
scroll to position [353, 0]
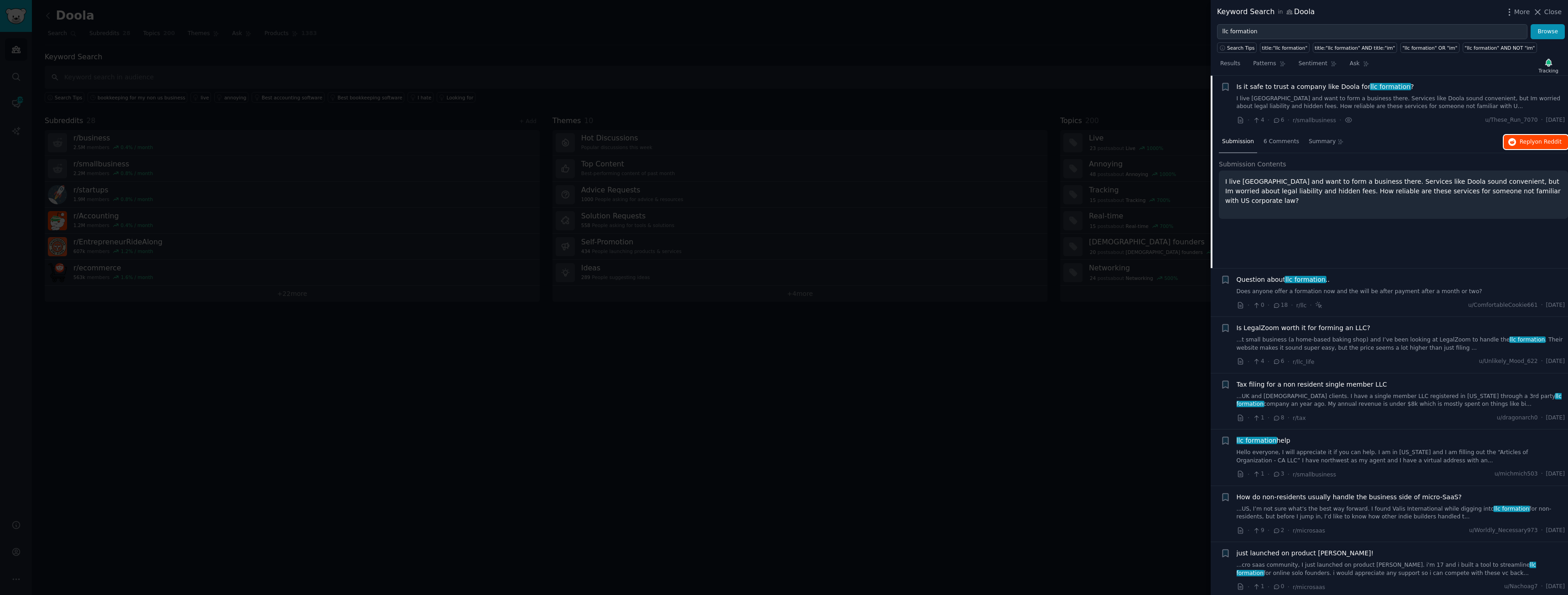
click at [1522, 139] on span "Reply on Reddit" at bounding box center [1541, 142] width 42 height 8
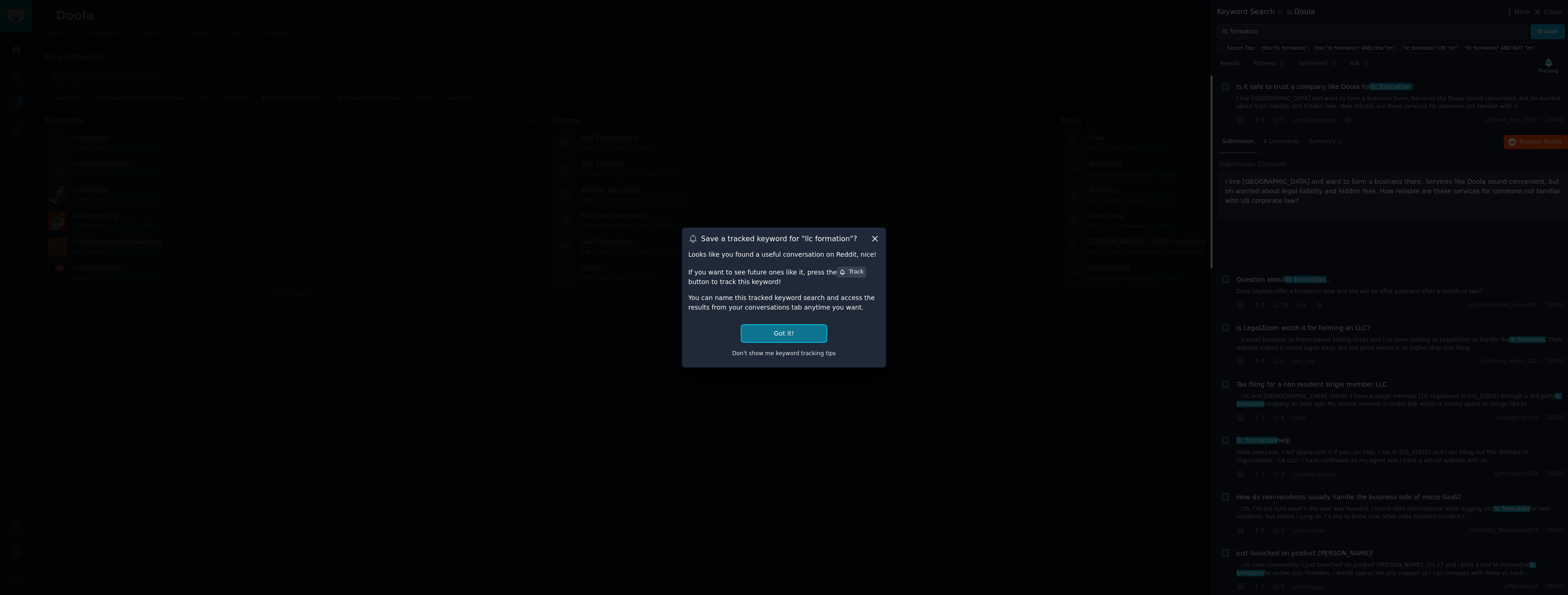
click at [799, 333] on button "Got it!" at bounding box center [783, 334] width 85 height 17
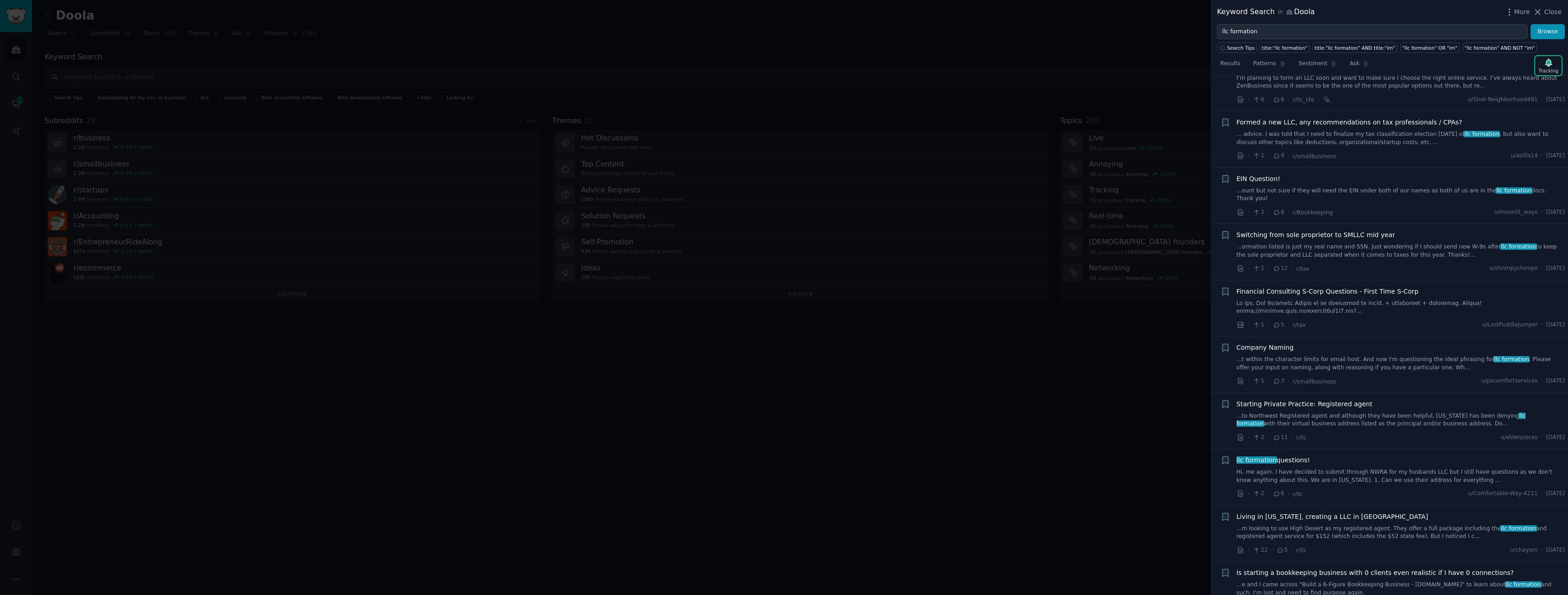
scroll to position [1538, 0]
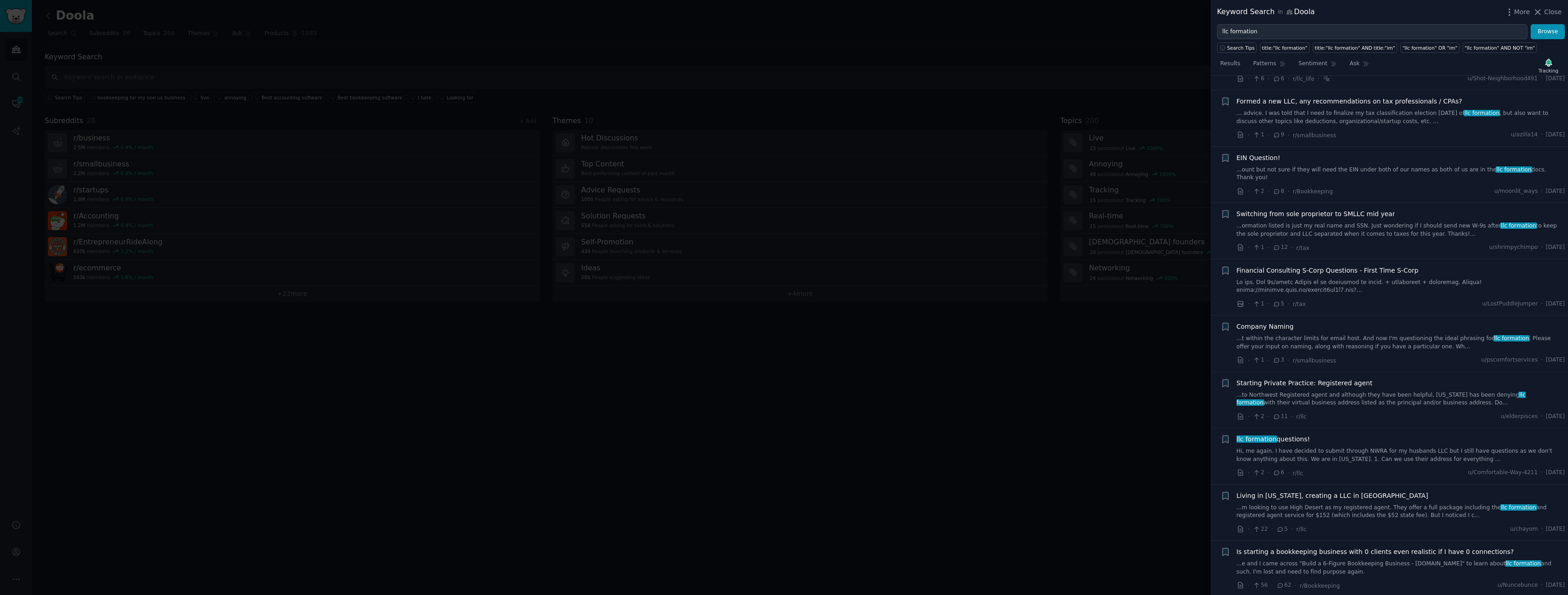
click at [1307, 448] on link "Hi, me again. I have decided to submit through NWRA for my husbands LLC but I s…" at bounding box center [1401, 456] width 329 height 16
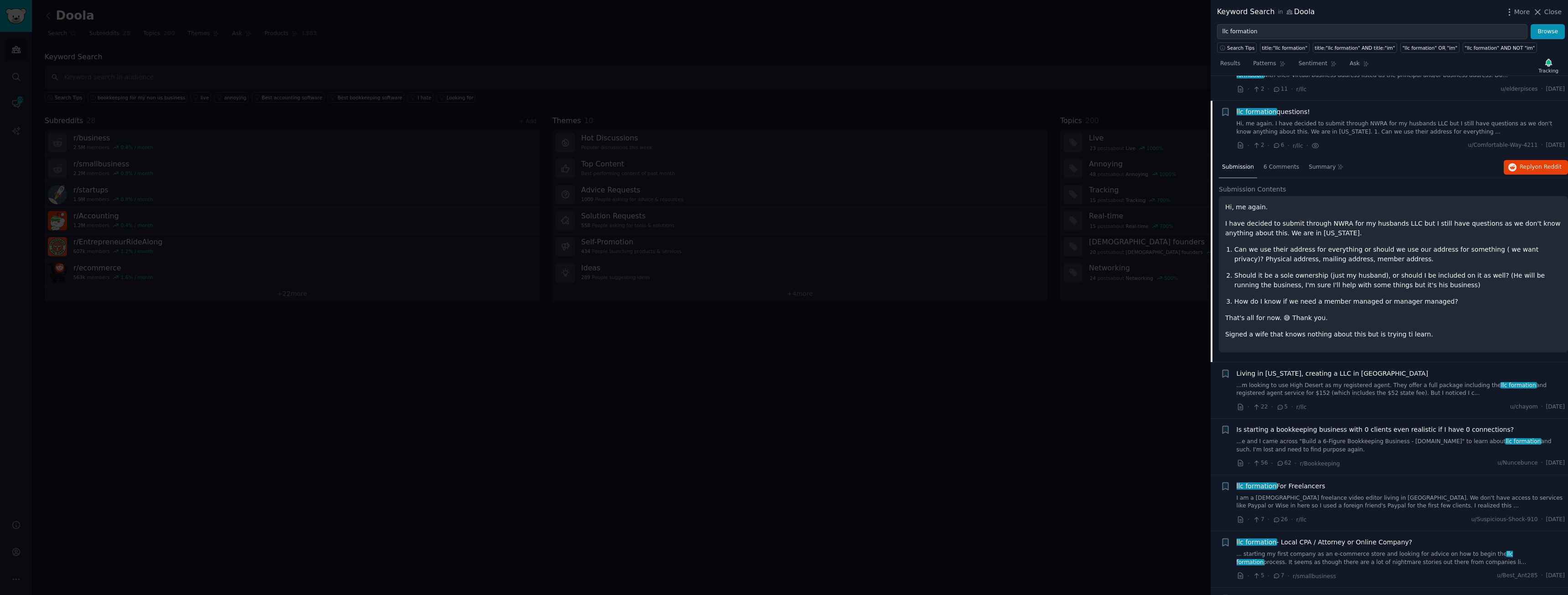
scroll to position [1738, 0]
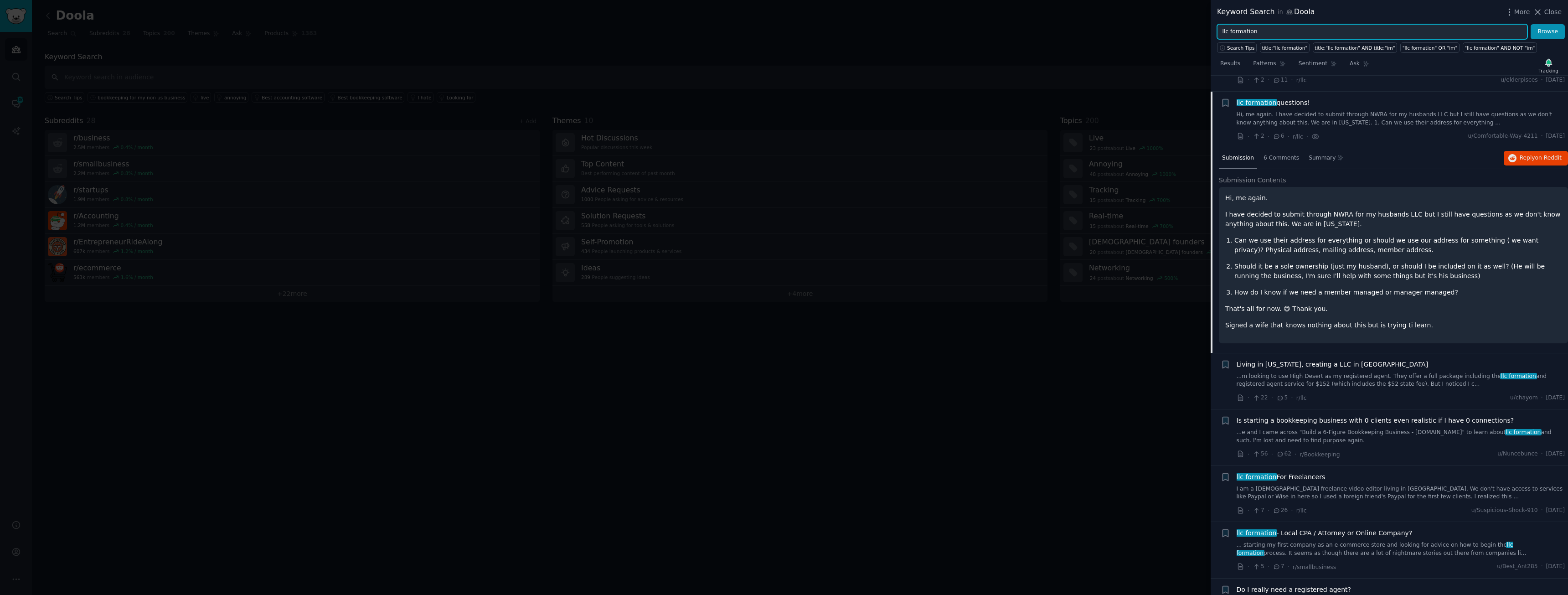
click at [1248, 32] on input "llc formation" at bounding box center [1372, 32] width 310 height 15
click at [1264, 32] on input "llc formation" at bounding box center [1372, 32] width 310 height 15
click at [1531, 24] on button "Browse" at bounding box center [1548, 32] width 34 height 15
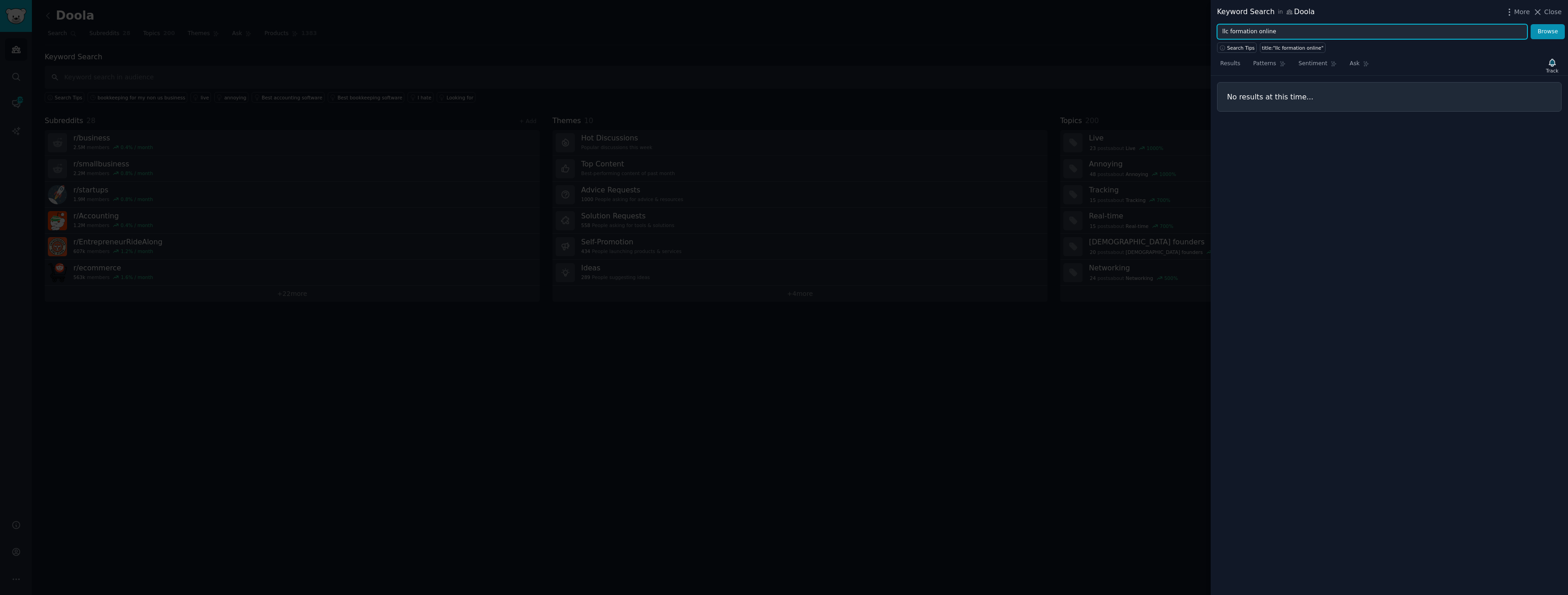
click at [1299, 28] on input "llc formation online" at bounding box center [1372, 32] width 310 height 15
click at [1298, 28] on input "llc formation online" at bounding box center [1372, 32] width 310 height 15
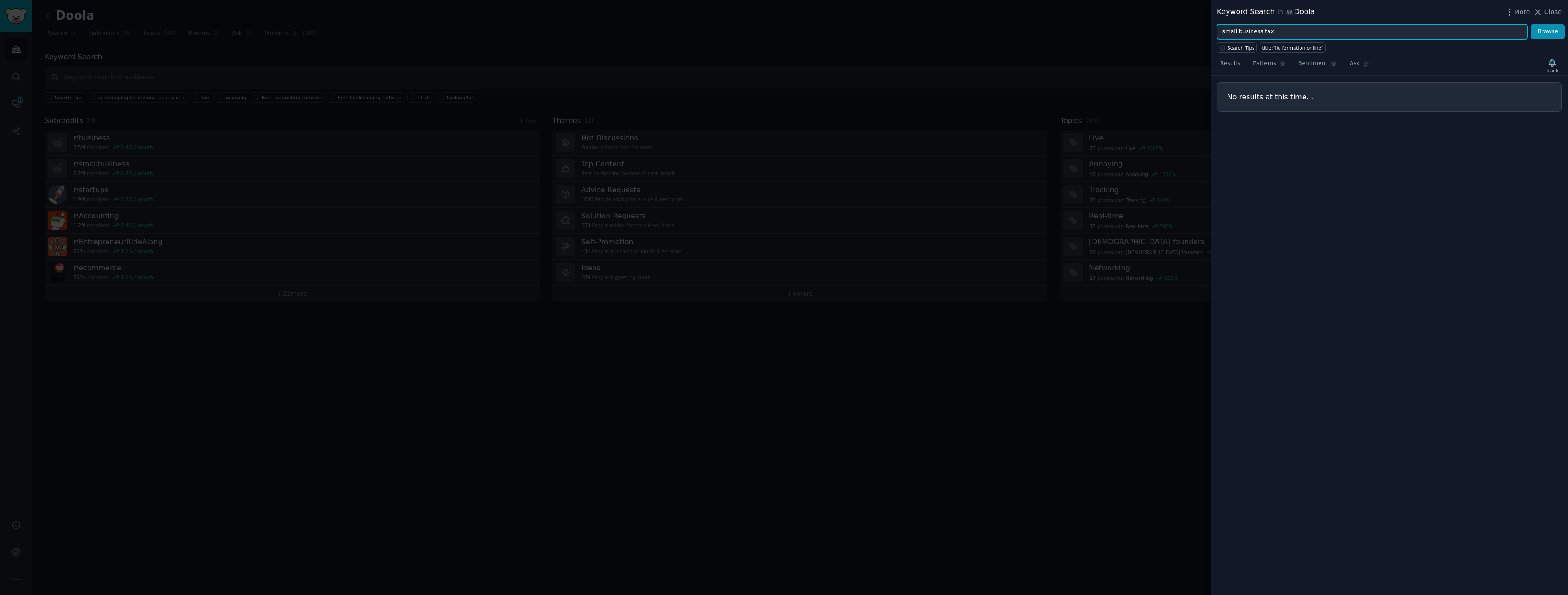
type input "small business tax"
click at [1531, 24] on button "Browse" at bounding box center [1548, 32] width 34 height 15
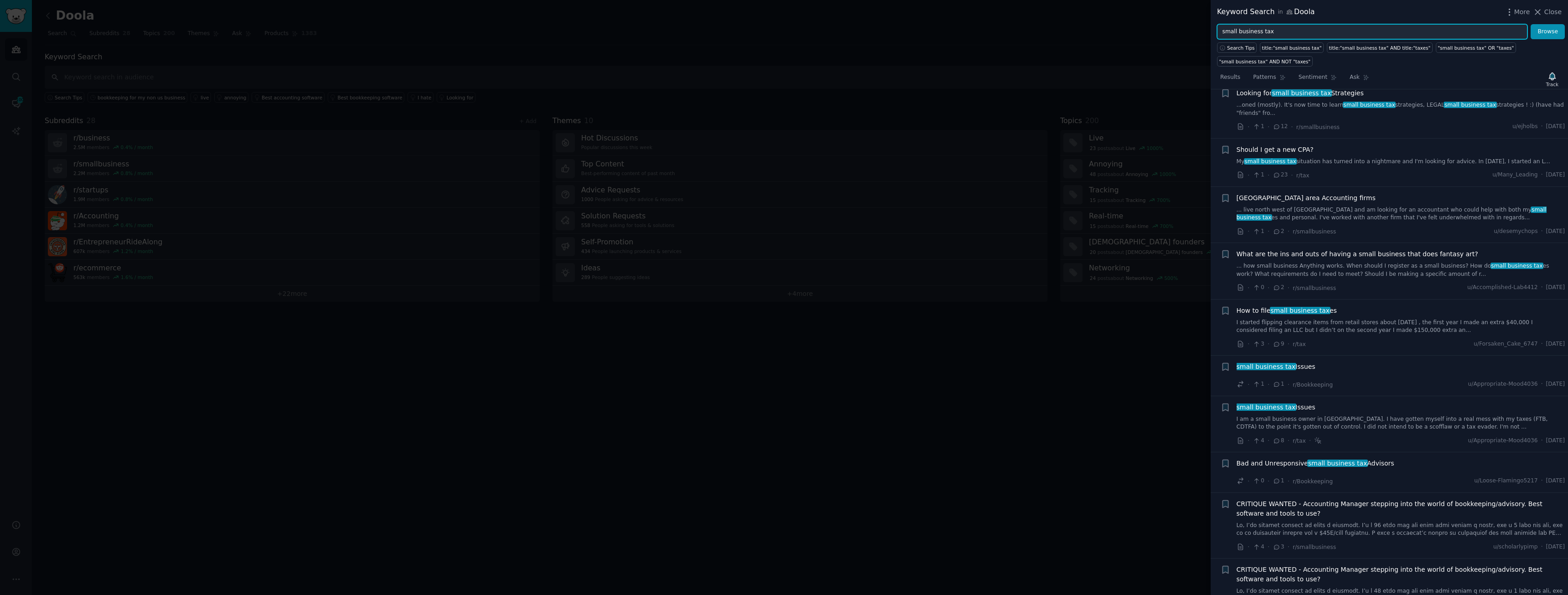
scroll to position [91, 0]
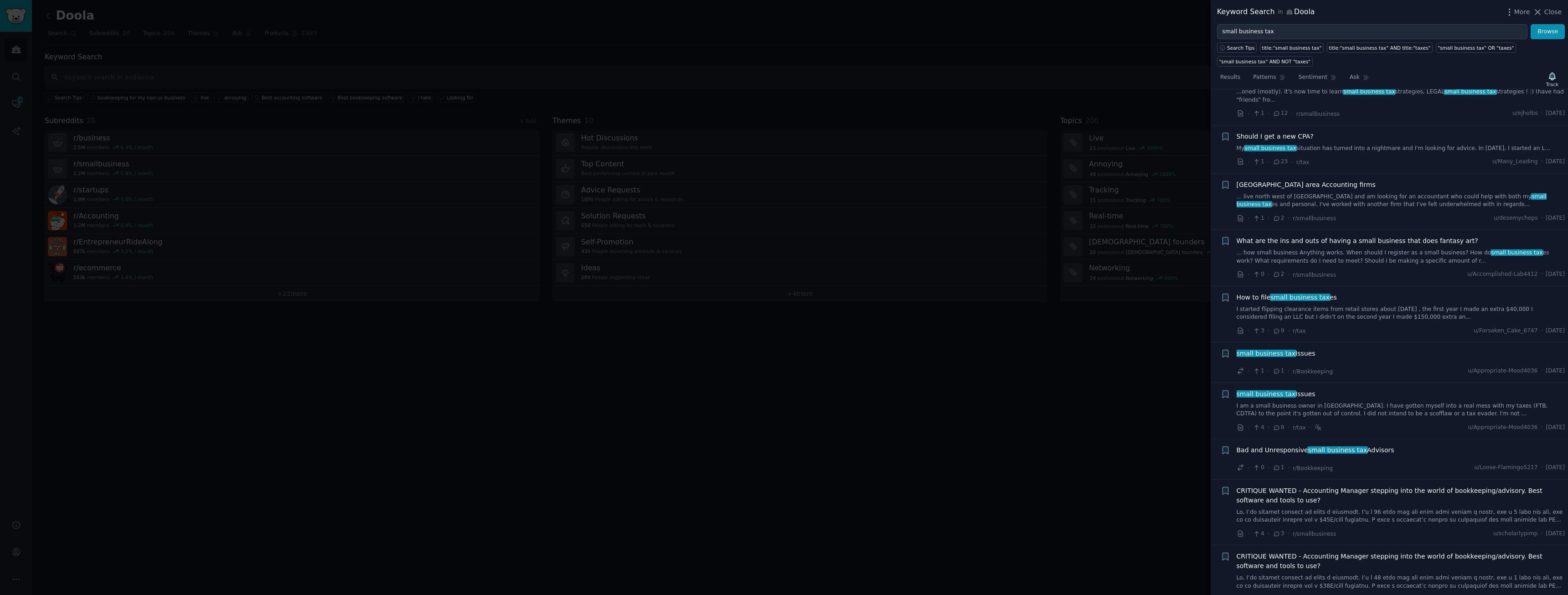
click at [1287, 294] on span "small business tax" at bounding box center [1300, 297] width 61 height 7
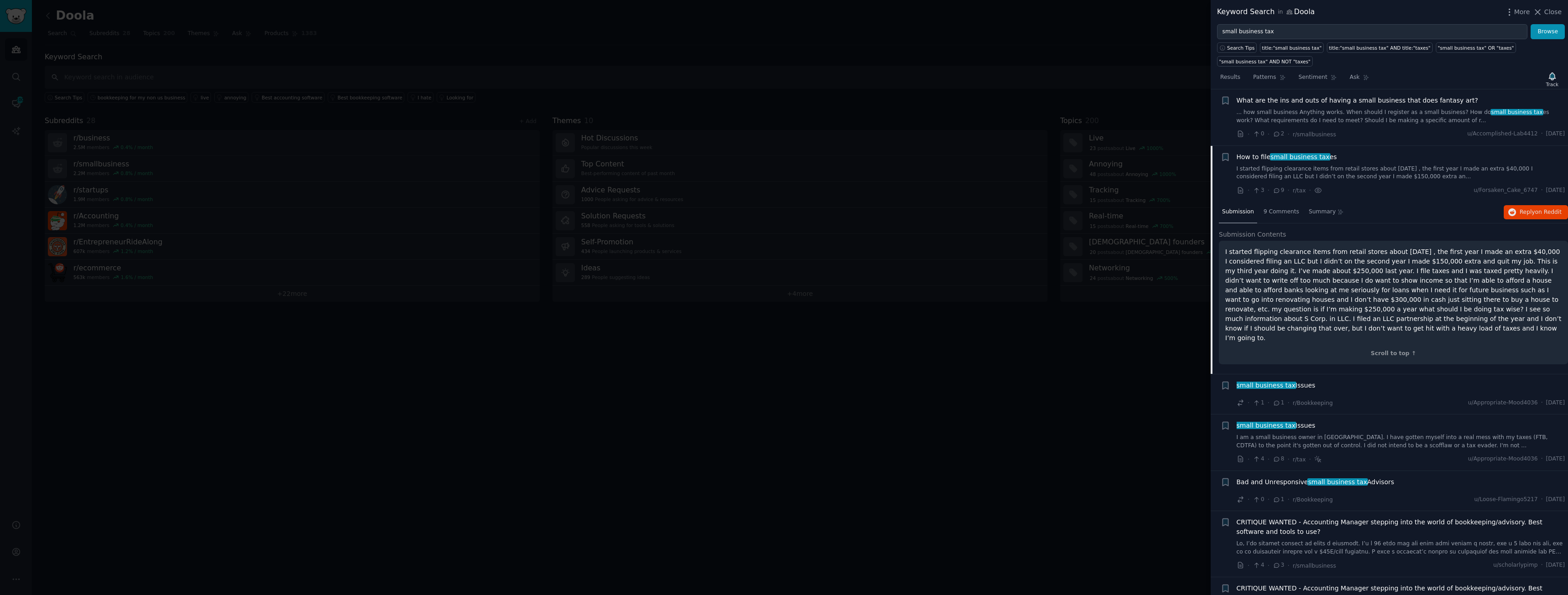
scroll to position [280, 0]
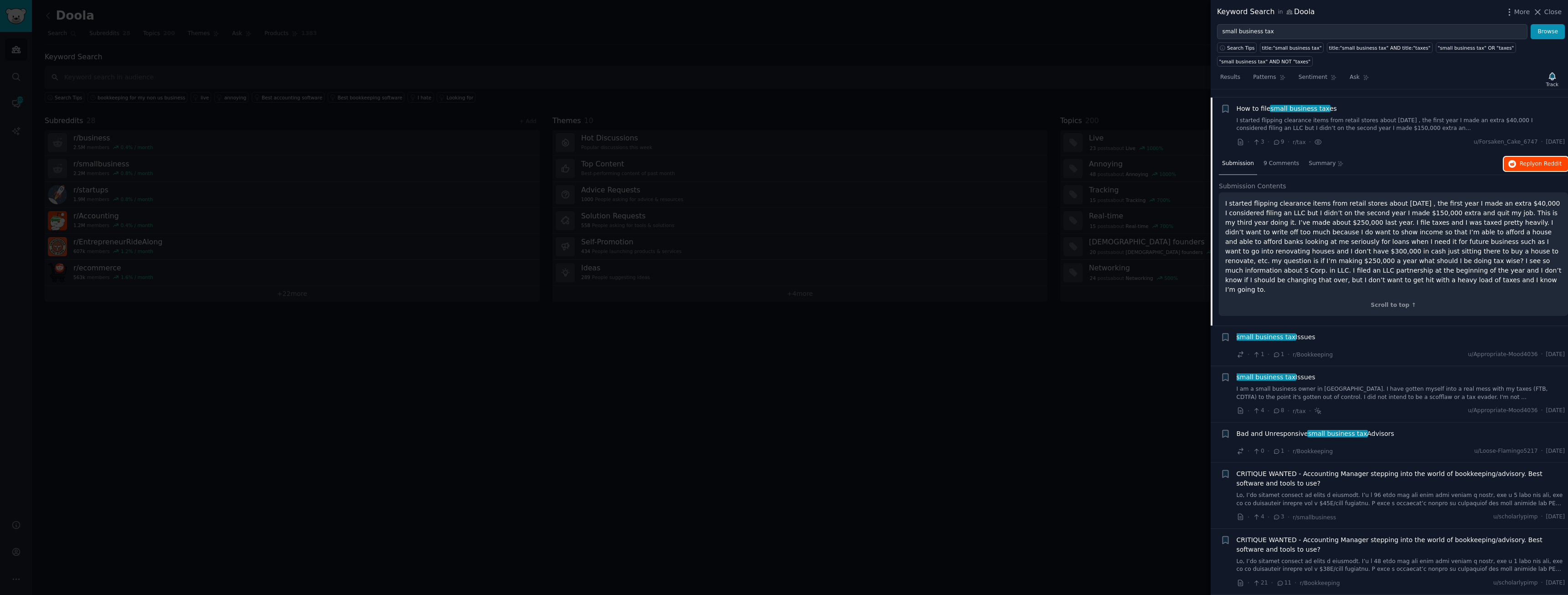
click at [1536, 161] on span "on Reddit" at bounding box center [1548, 164] width 26 height 6
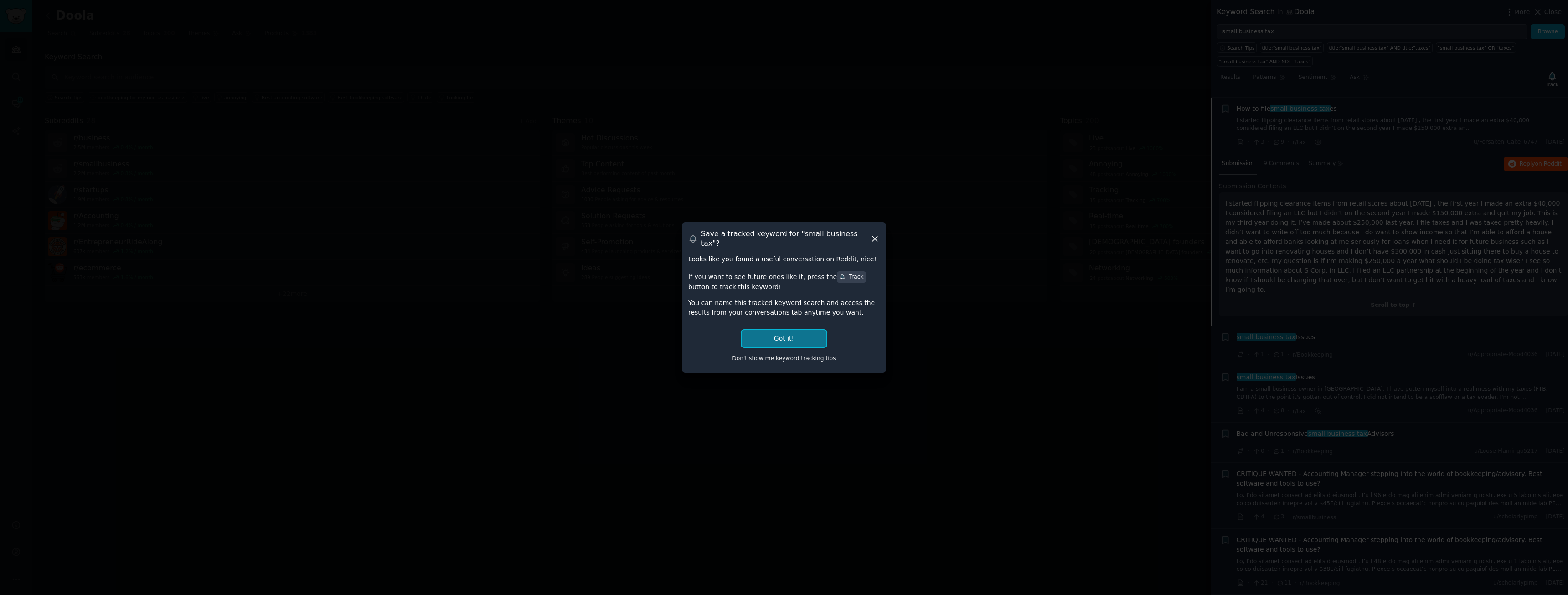
click at [797, 335] on button "Got it!" at bounding box center [783, 339] width 85 height 17
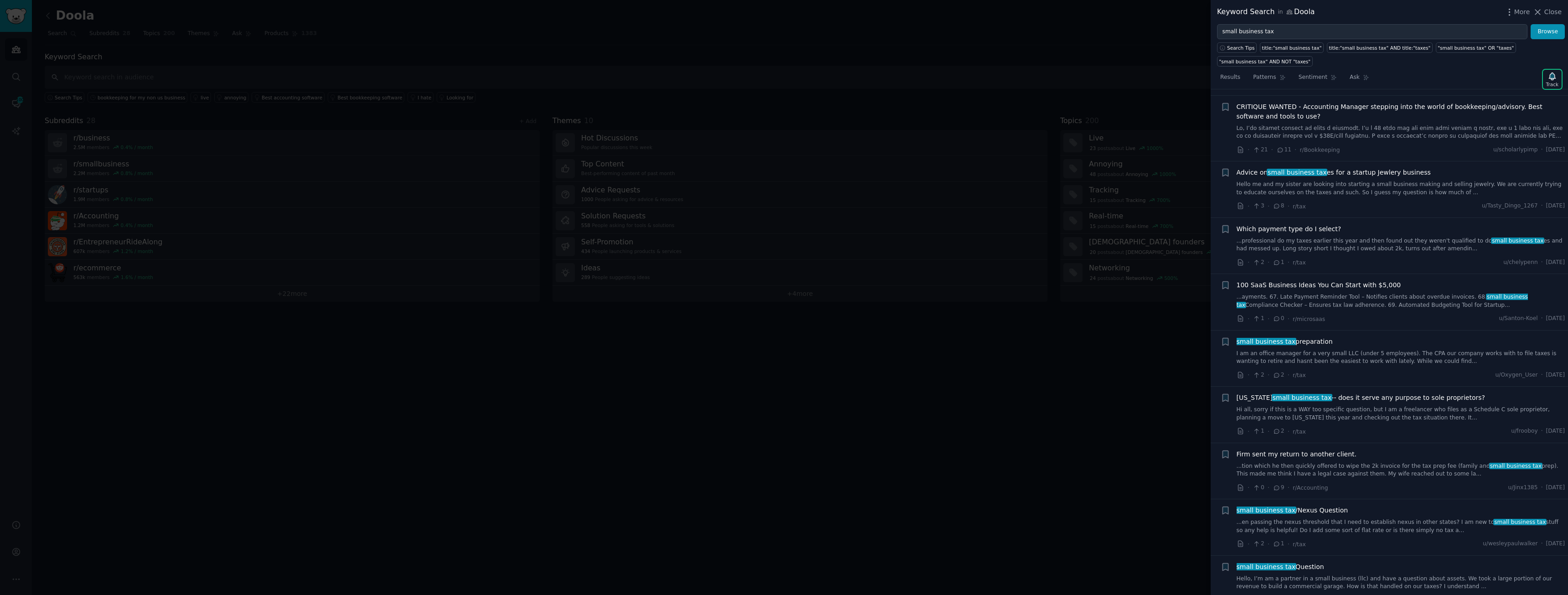
scroll to position [736, 0]
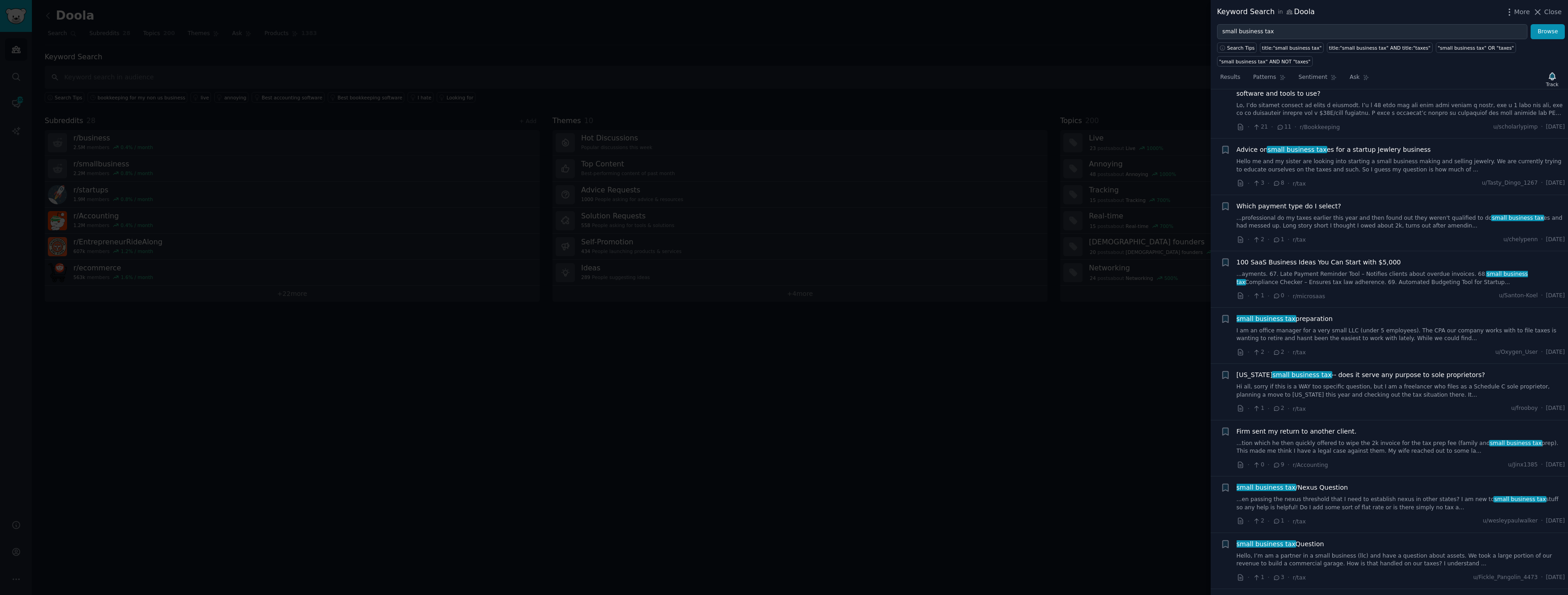
click at [1338, 327] on link "I am an office manager for a very small LLC (under 5 employees). The CPA our co…" at bounding box center [1401, 335] width 329 height 16
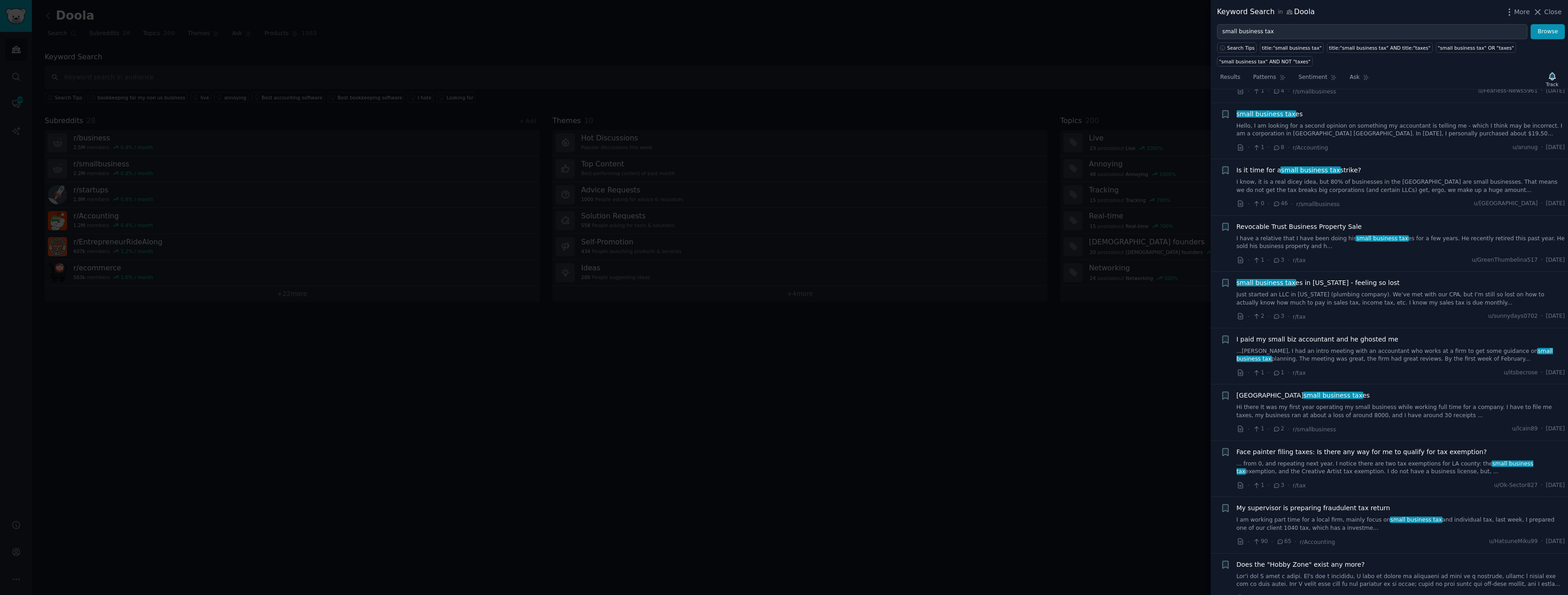
scroll to position [1459, 0]
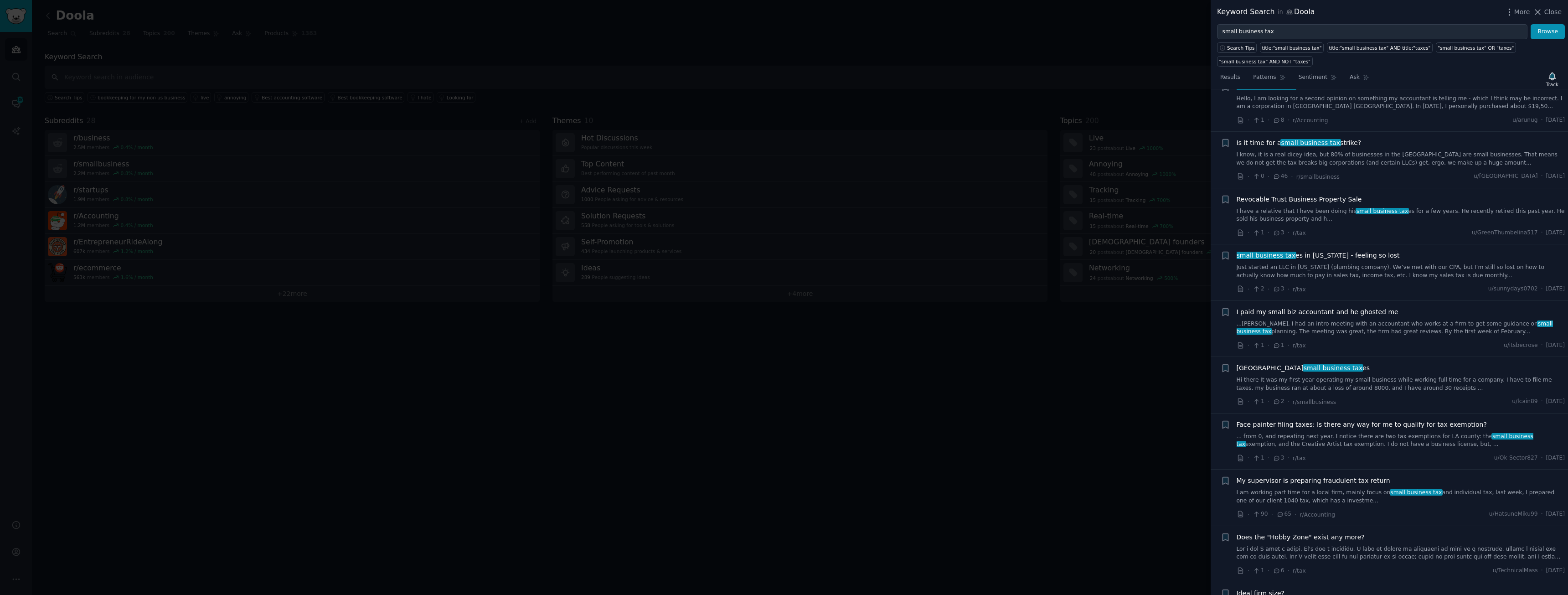
click at [1066, 485] on div at bounding box center [784, 297] width 1568 height 595
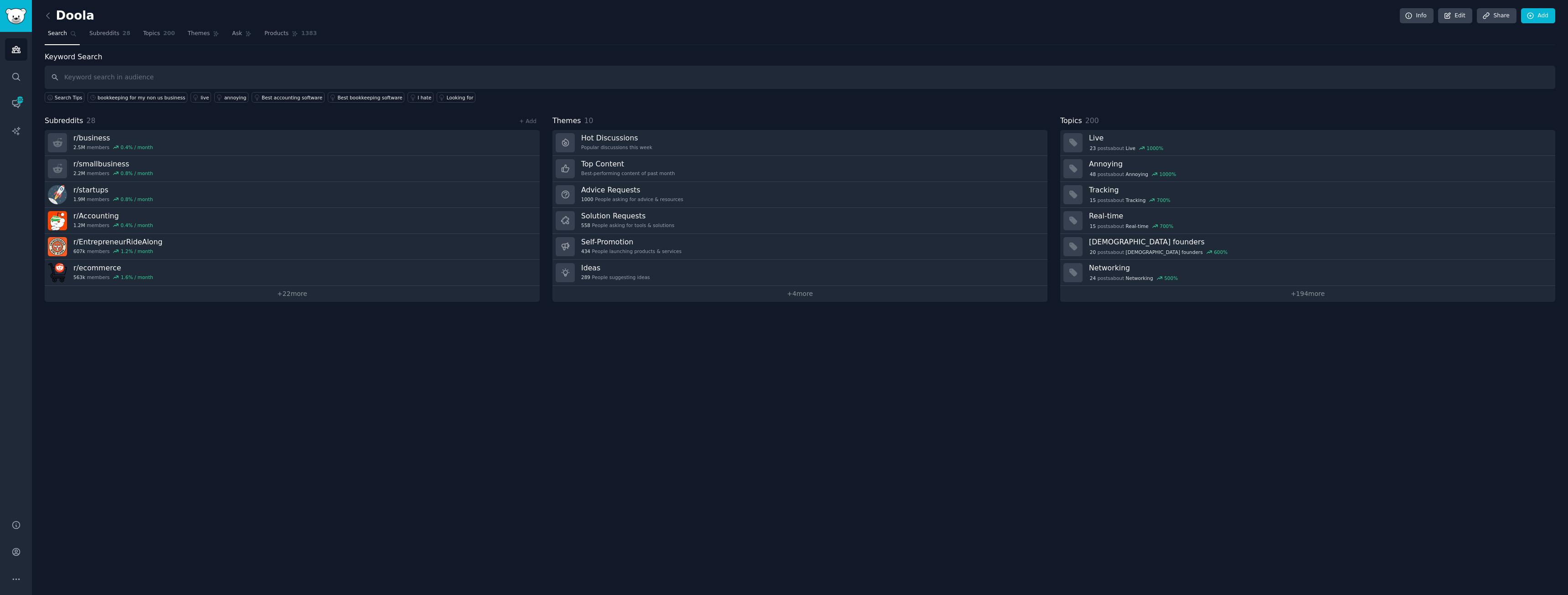
click at [1017, 427] on div "Doola Info Edit Share Add Search Subreddits 28 Topics 200 Themes Ask Products 1…" at bounding box center [800, 297] width 1536 height 595
drag, startPoint x: 90, startPoint y: 37, endPoint x: 99, endPoint y: 44, distance: 11.4
click at [90, 37] on span "Subreddits" at bounding box center [104, 33] width 30 height 8
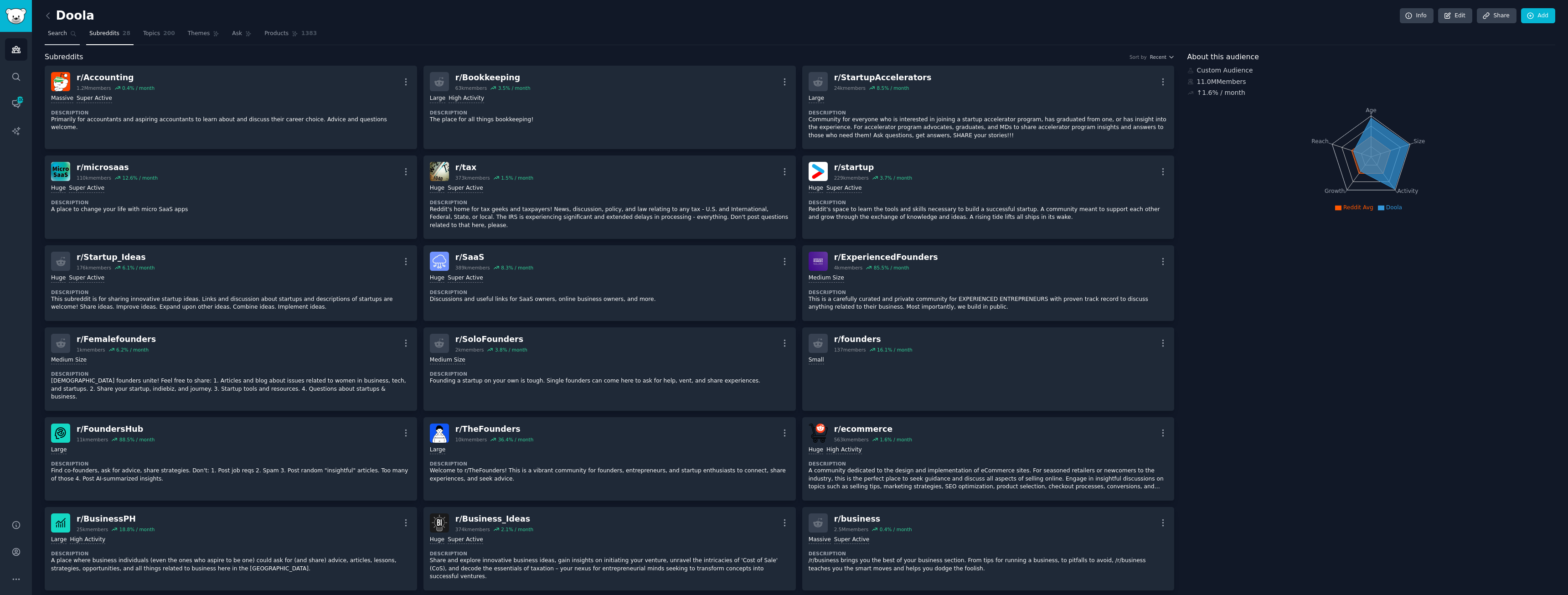
click at [57, 39] on link "Search" at bounding box center [62, 35] width 35 height 19
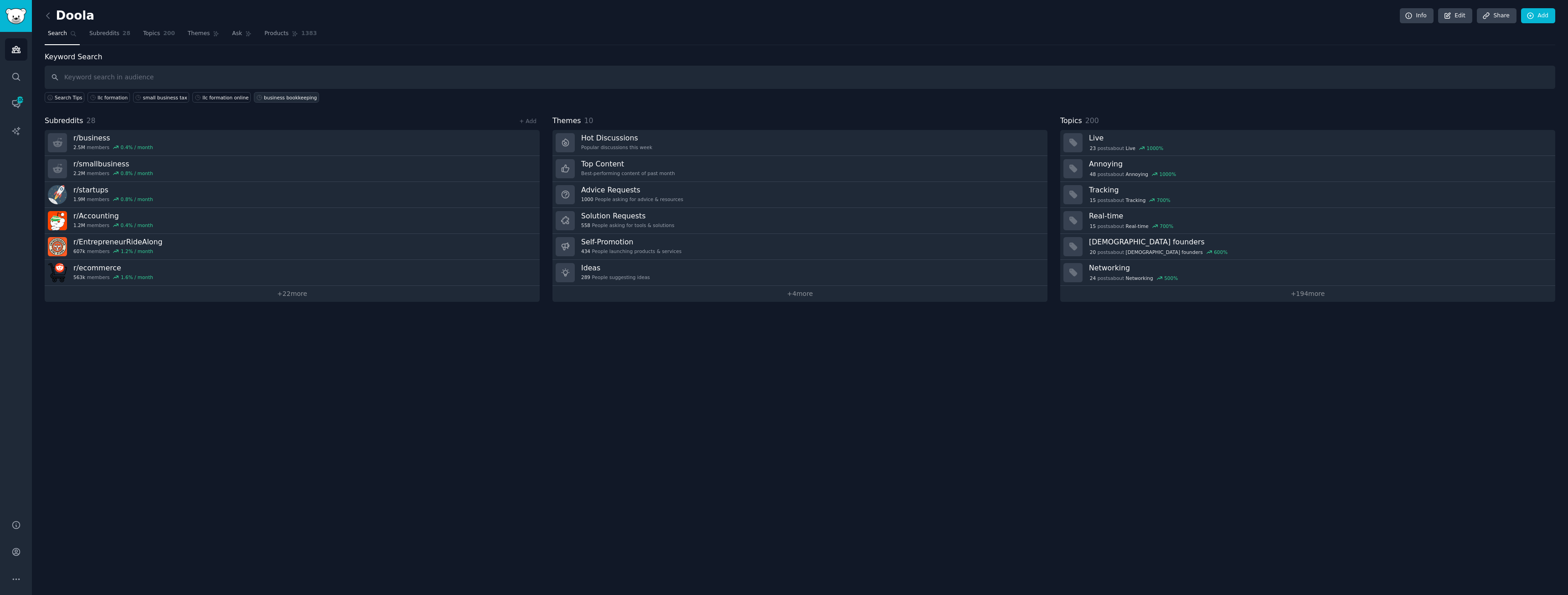
click at [264, 96] on div "business bookkeeping" at bounding box center [290, 97] width 53 height 6
